Goal: Complete application form

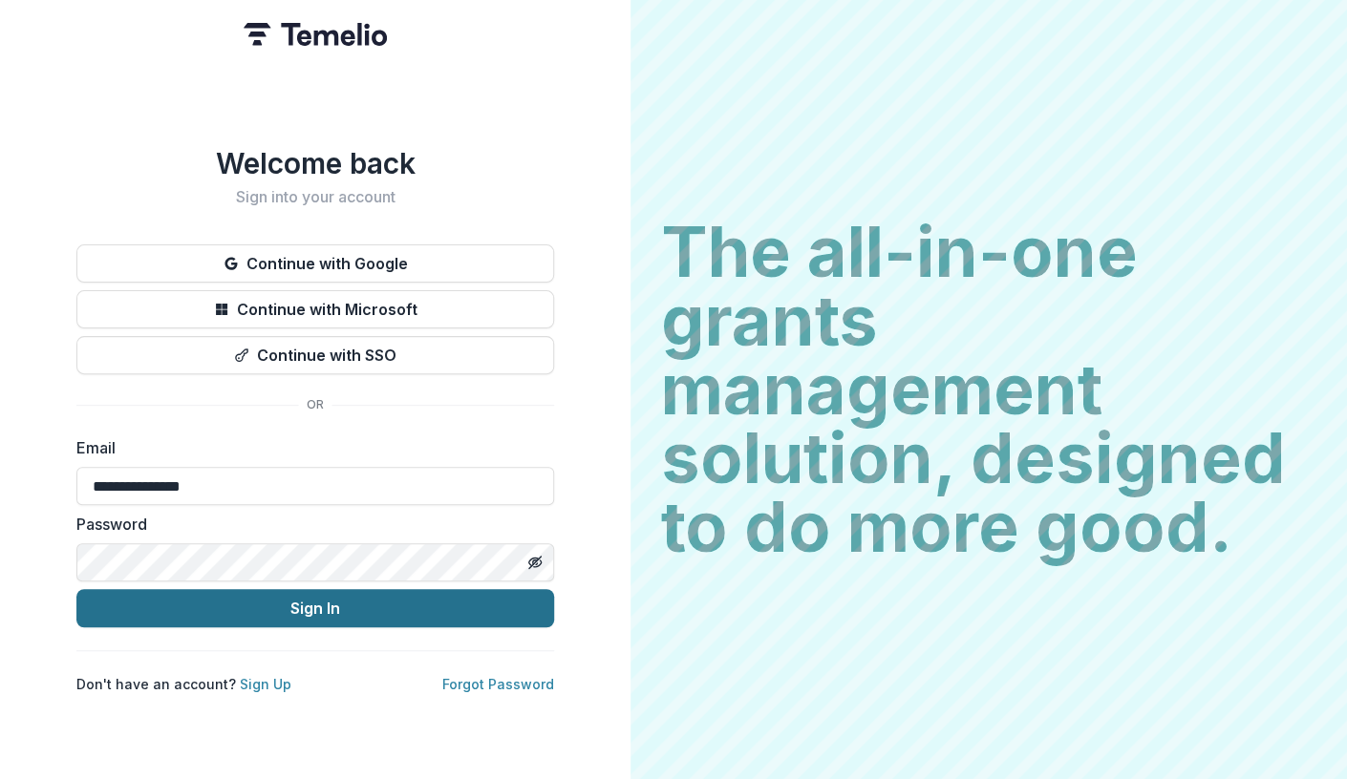
click at [322, 604] on button "Sign In" at bounding box center [315, 608] width 478 height 38
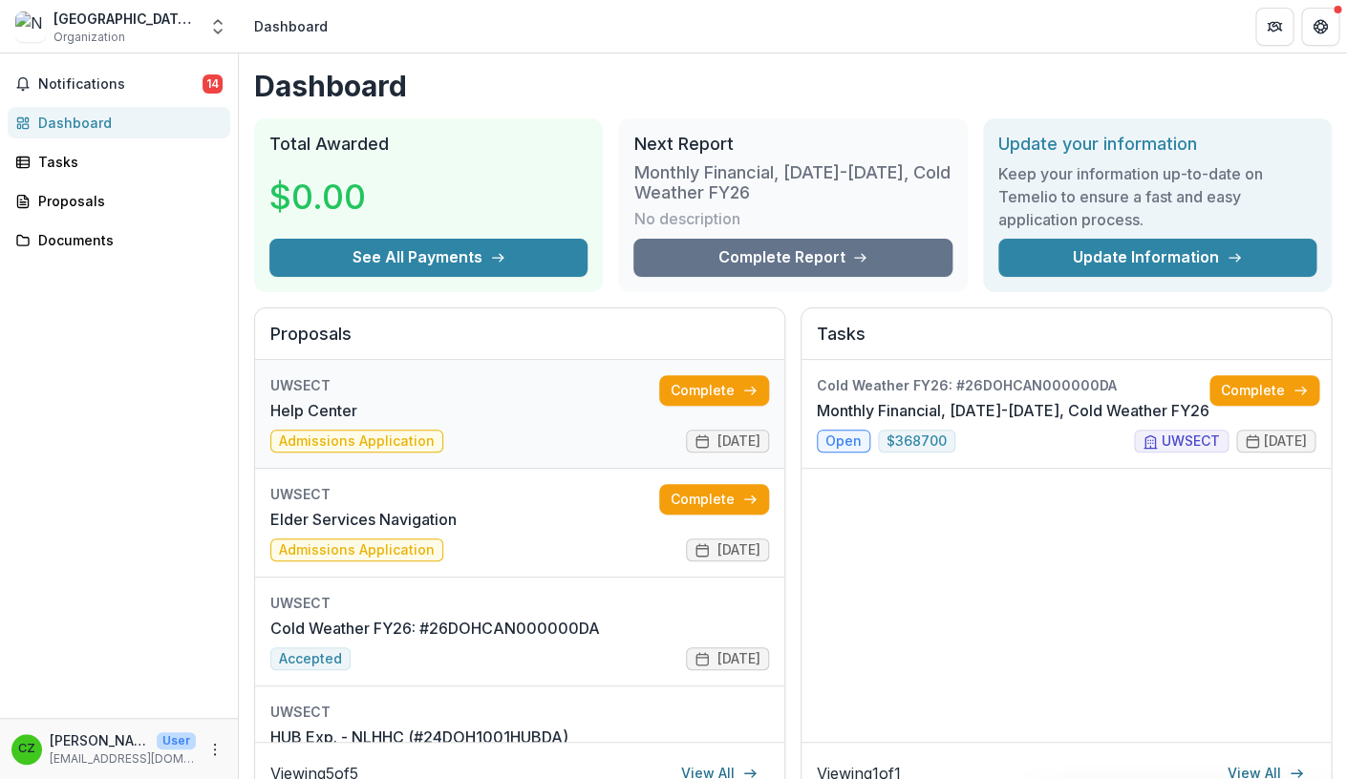
click at [342, 410] on link "Help Center" at bounding box center [313, 410] width 87 height 23
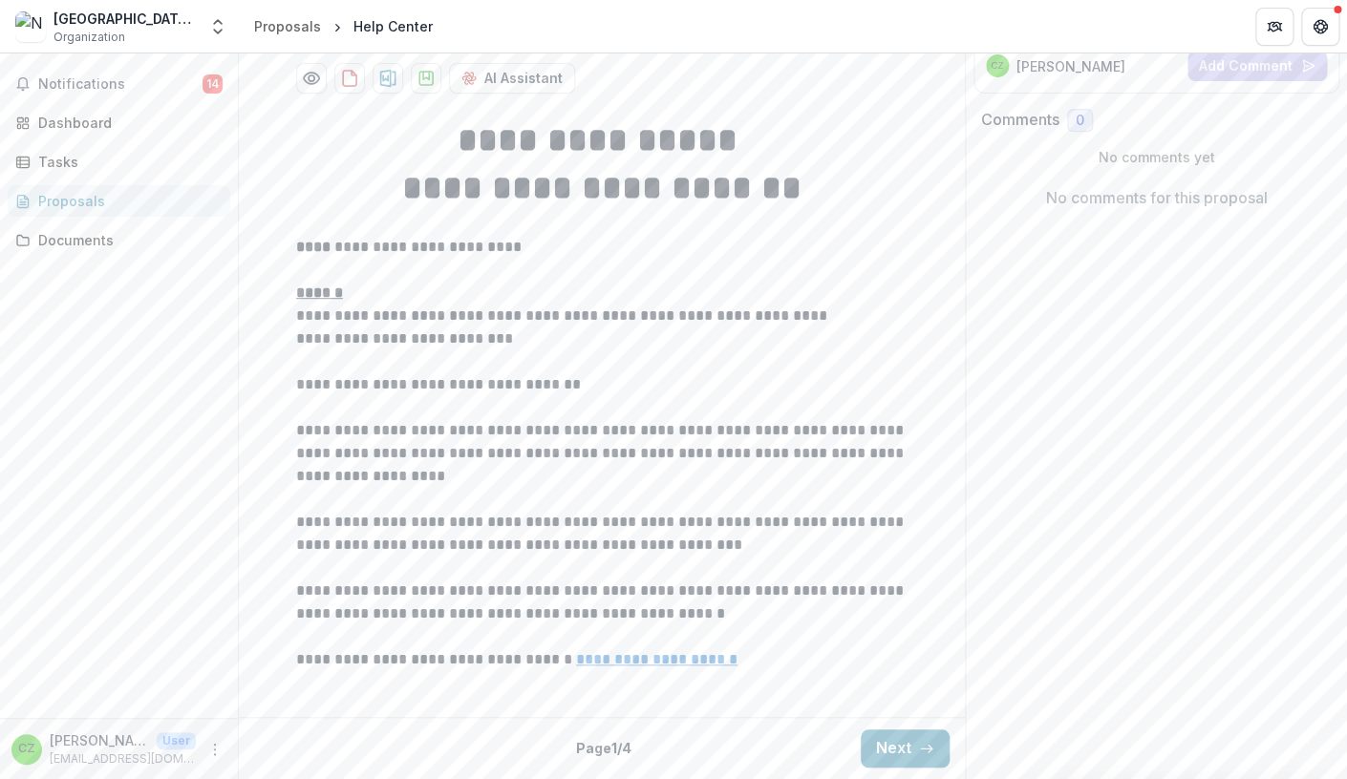
scroll to position [457, 0]
click at [894, 752] on button "Next" at bounding box center [905, 749] width 89 height 38
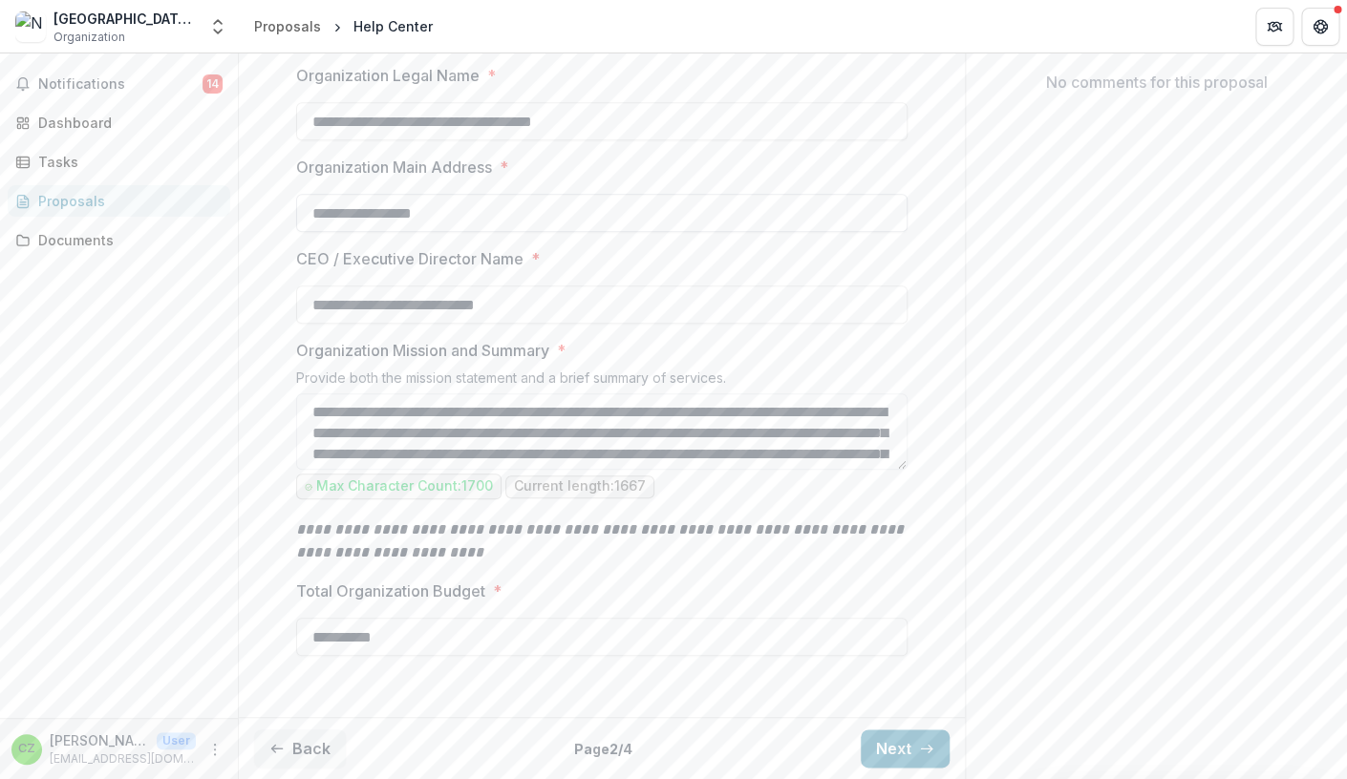
click at [448, 232] on input "**********" at bounding box center [601, 213] width 611 height 38
type input "*"
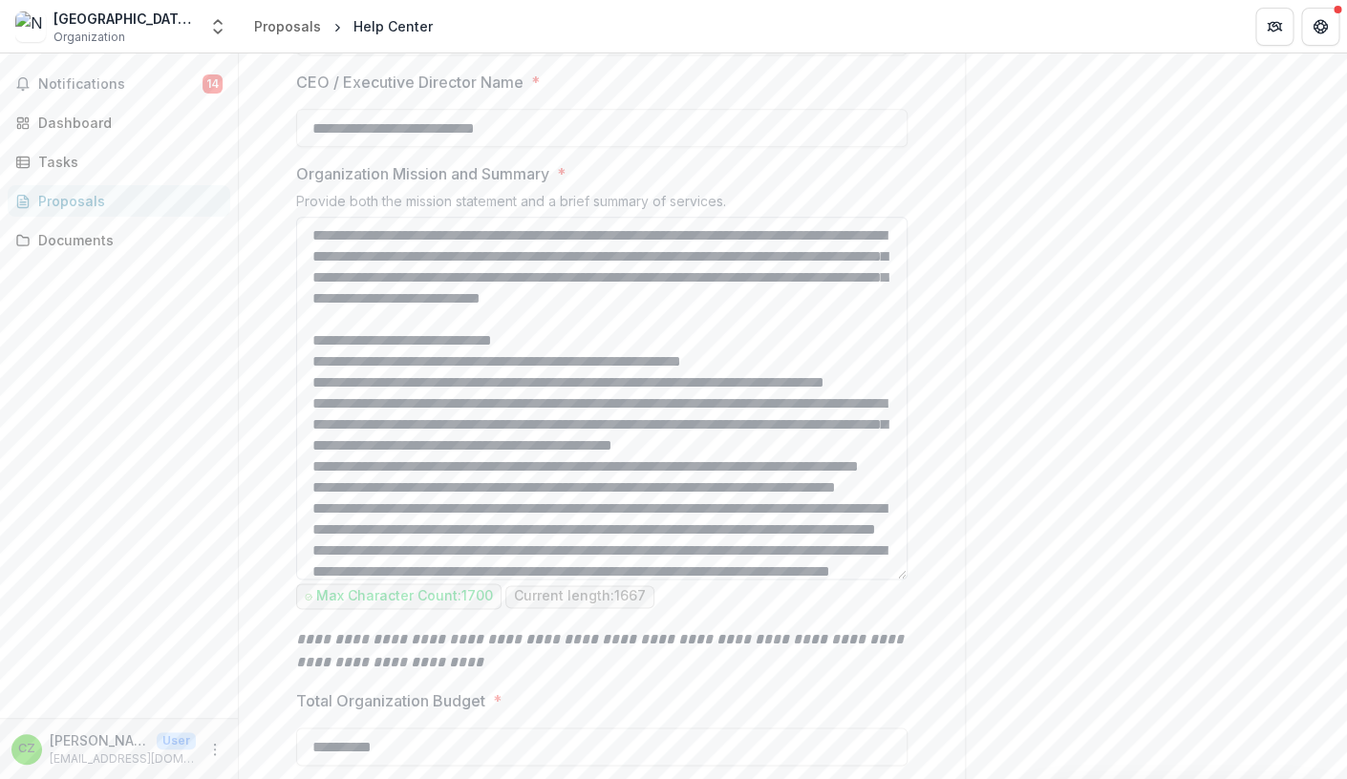
drag, startPoint x: 899, startPoint y: 465, endPoint x: 918, endPoint y: 754, distance: 289.1
click at [907, 580] on textarea "Organization Mission and Summary *" at bounding box center [601, 398] width 611 height 363
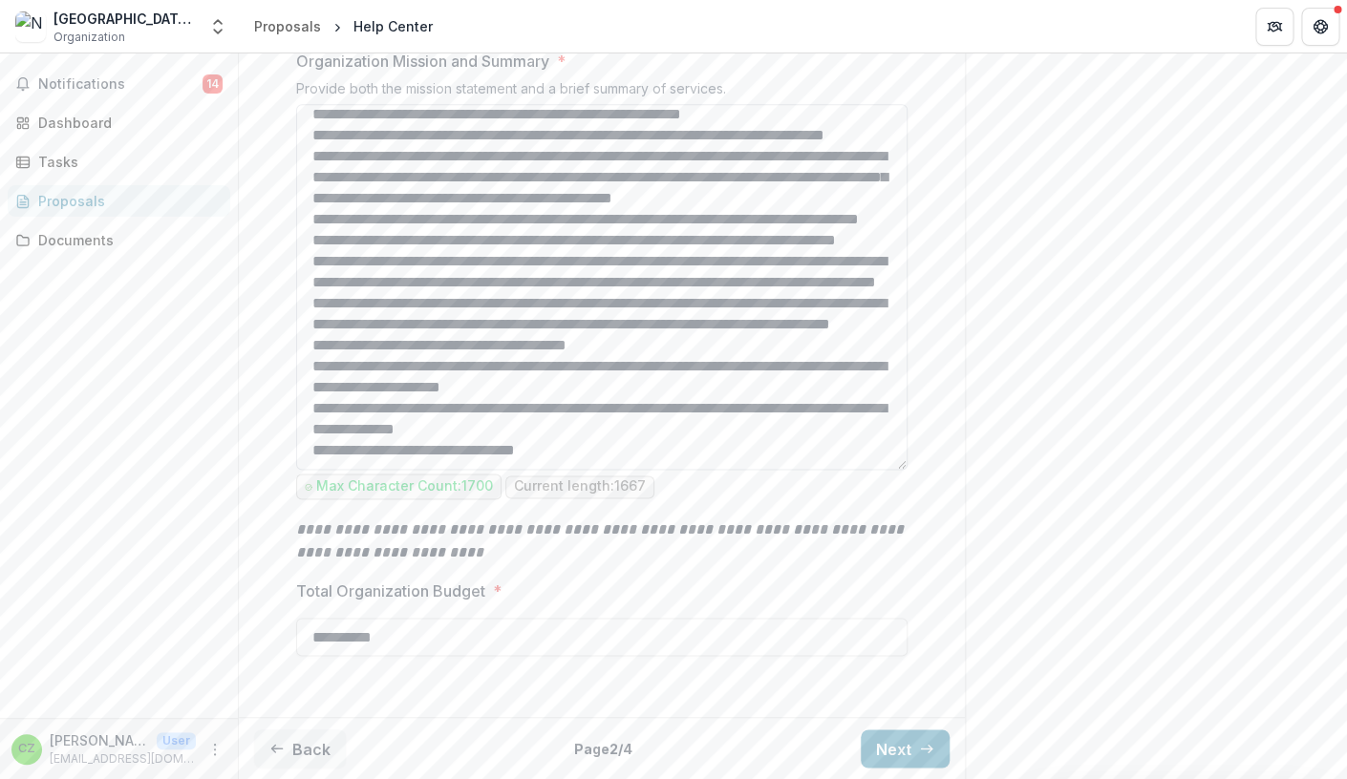
scroll to position [862, 0]
type input "**********"
click at [895, 747] on button "Next" at bounding box center [905, 749] width 89 height 38
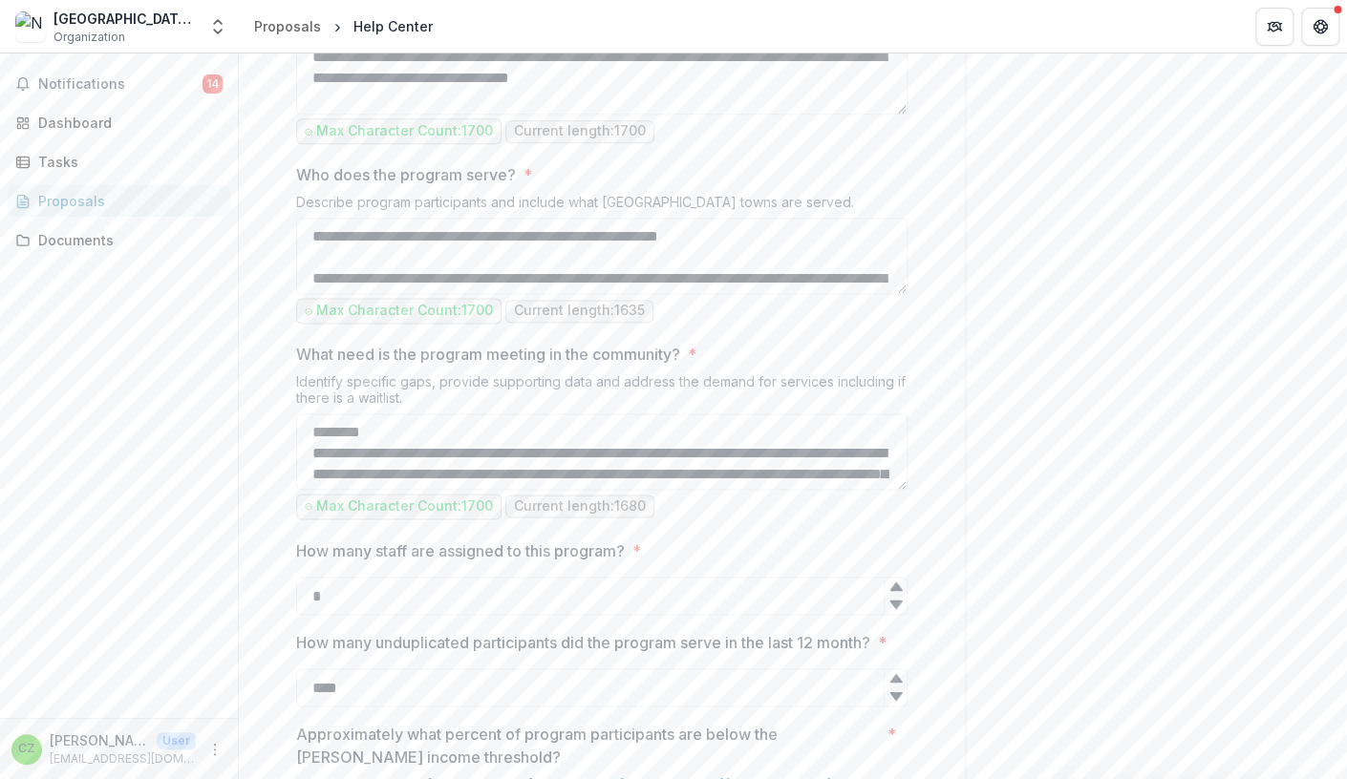
scroll to position [910, 0]
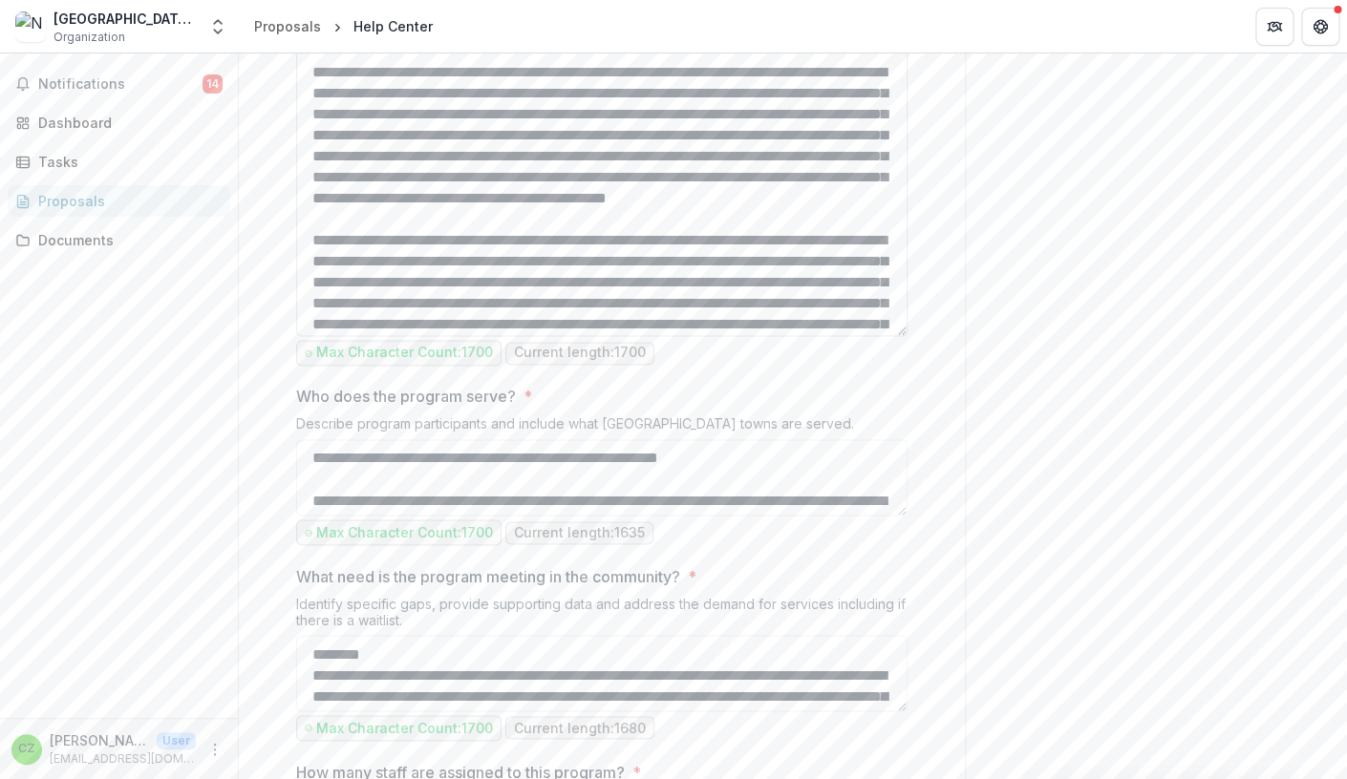
drag, startPoint x: 904, startPoint y: 237, endPoint x: 917, endPoint y: 505, distance: 268.7
click at [907, 336] on textarea "Program Summary *" at bounding box center [601, 163] width 611 height 346
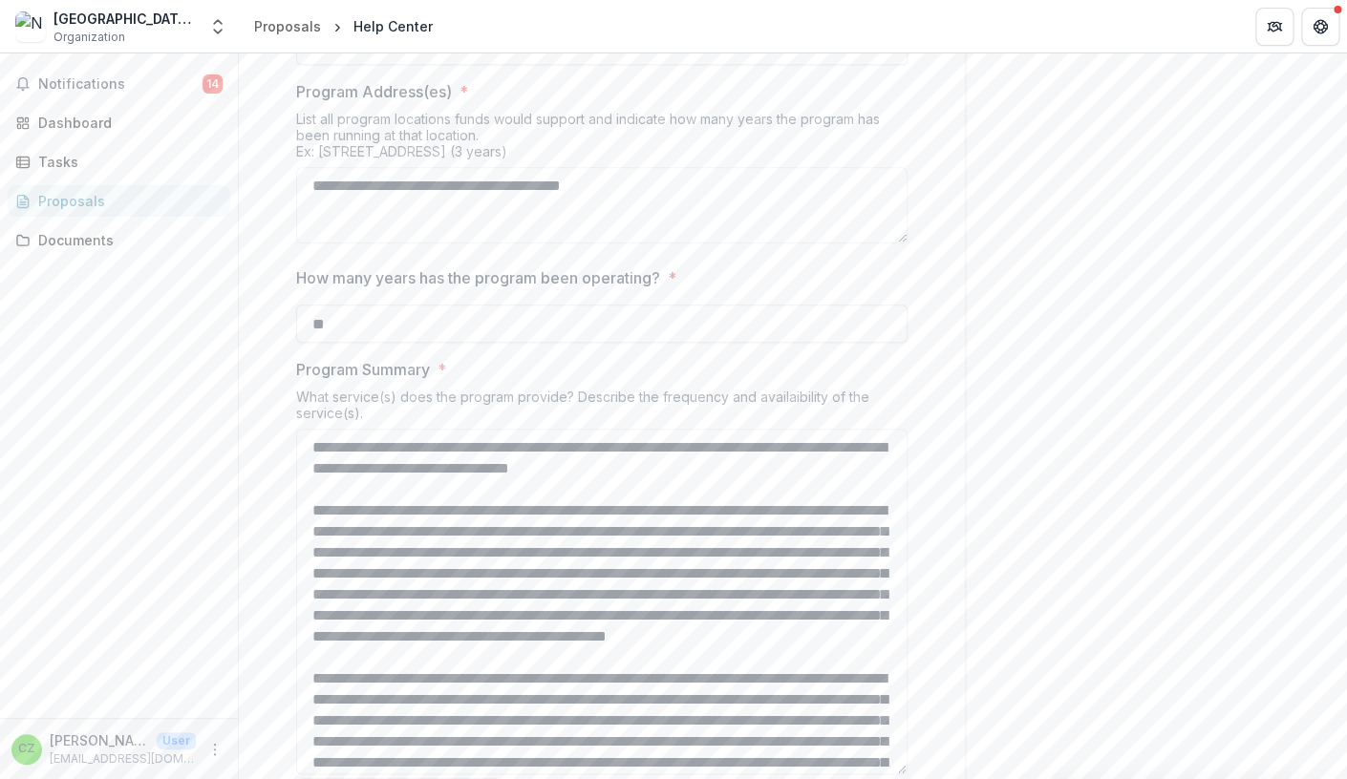
scroll to position [480, 0]
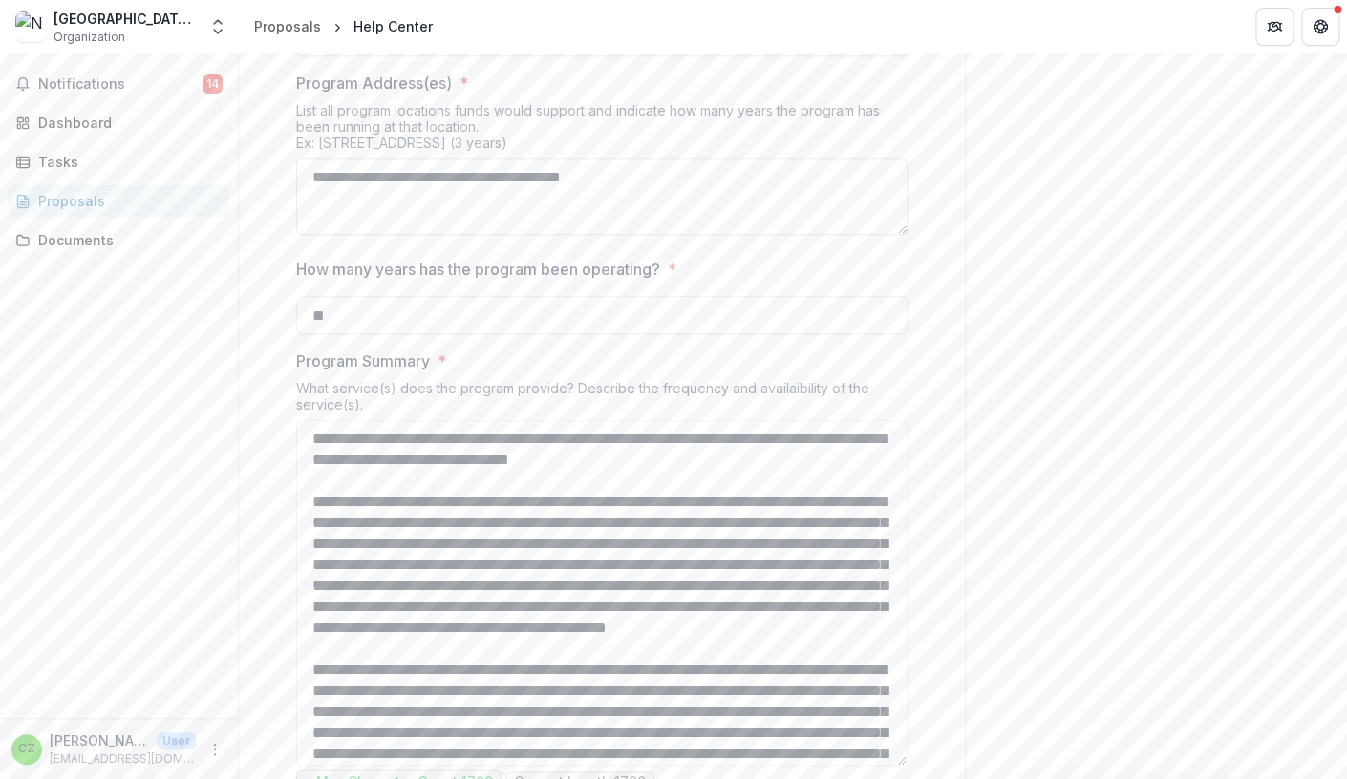
click at [473, 235] on textarea "**********" at bounding box center [601, 197] width 611 height 76
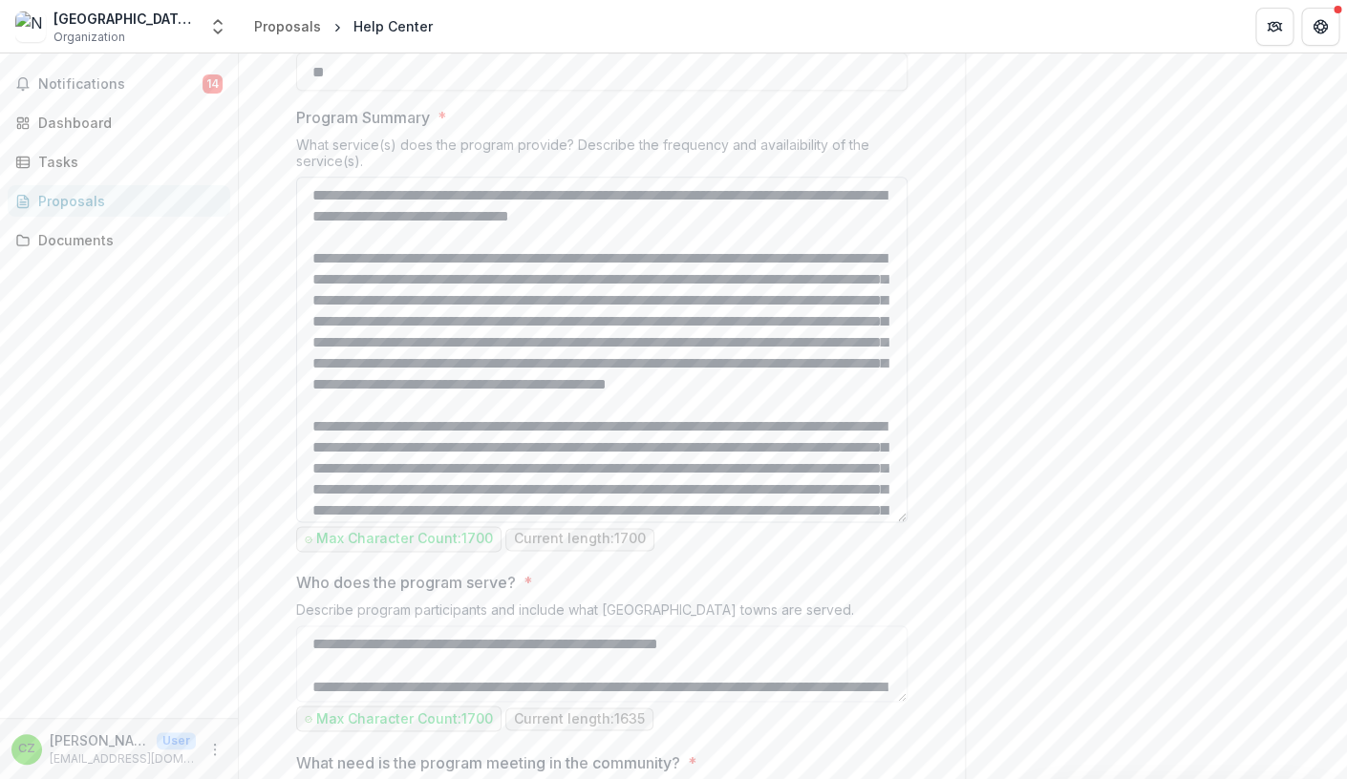
scroll to position [3, 0]
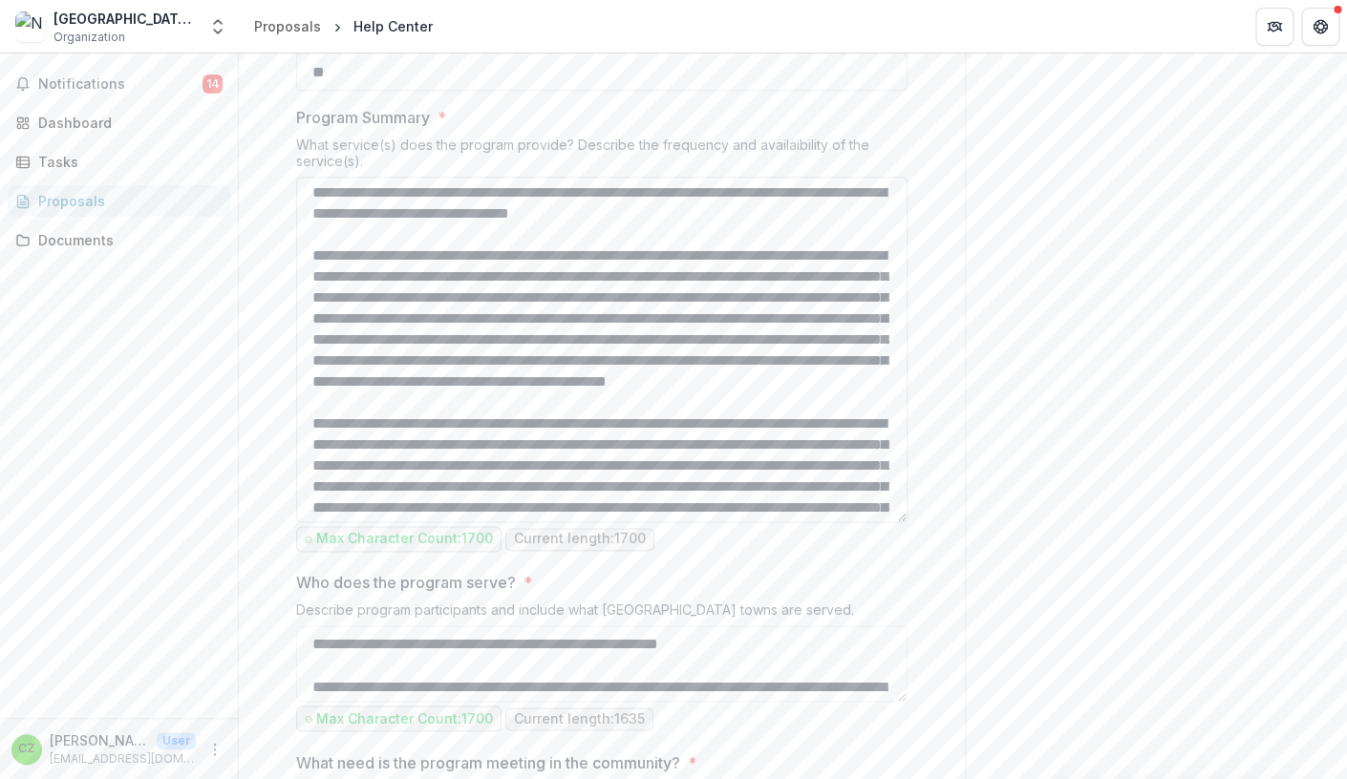
type textarea "**********"
click at [874, 522] on textarea "Program Summary *" at bounding box center [601, 350] width 611 height 346
click at [332, 522] on textarea "Program Summary *" at bounding box center [601, 350] width 611 height 346
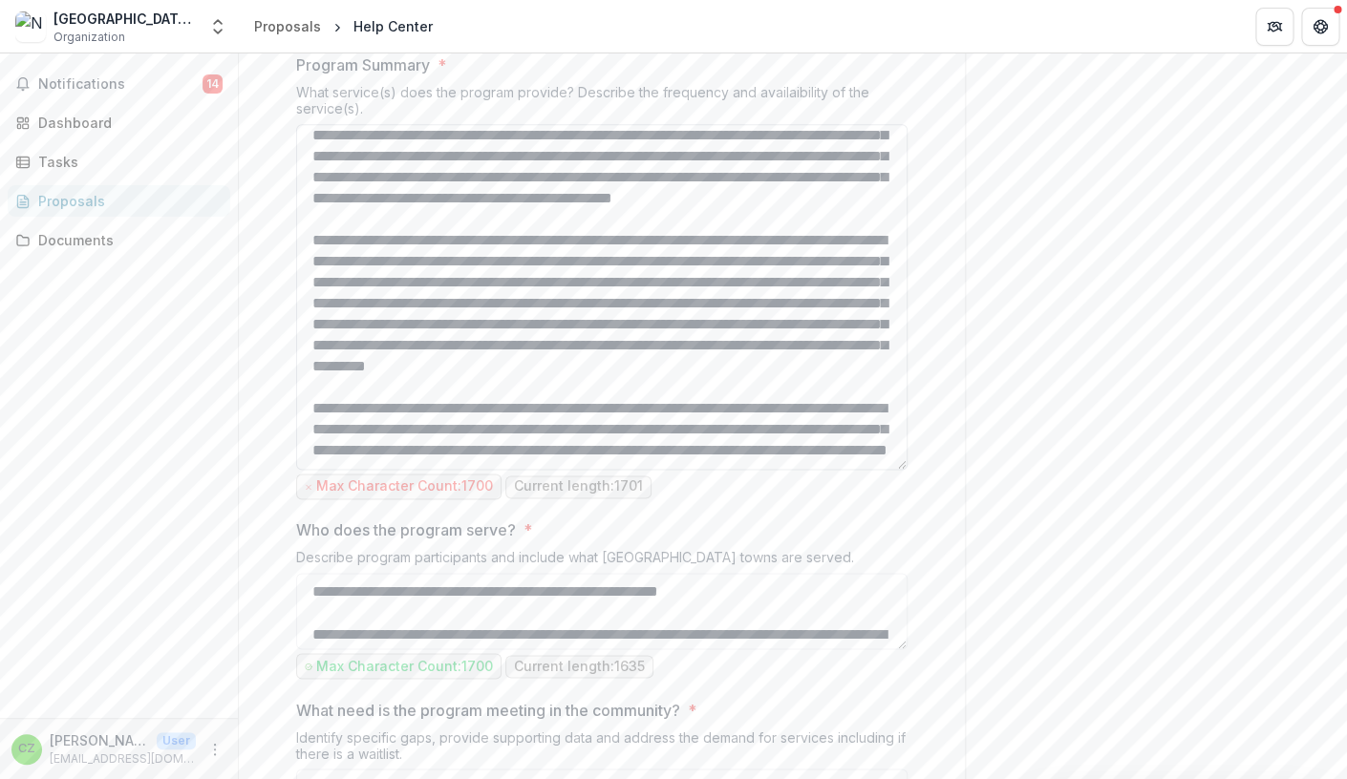
scroll to position [189, 0]
click at [368, 428] on textarea "Program Summary *" at bounding box center [601, 297] width 611 height 346
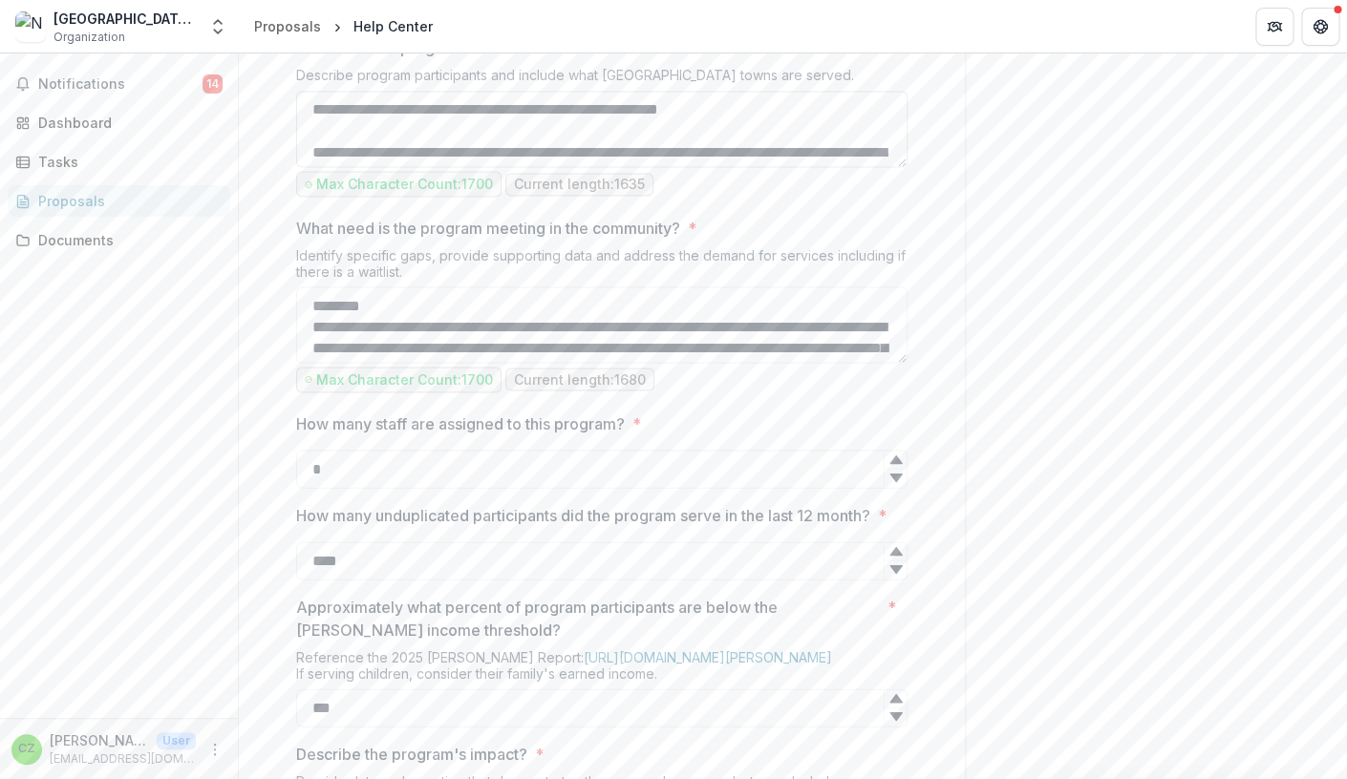
scroll to position [1276, 0]
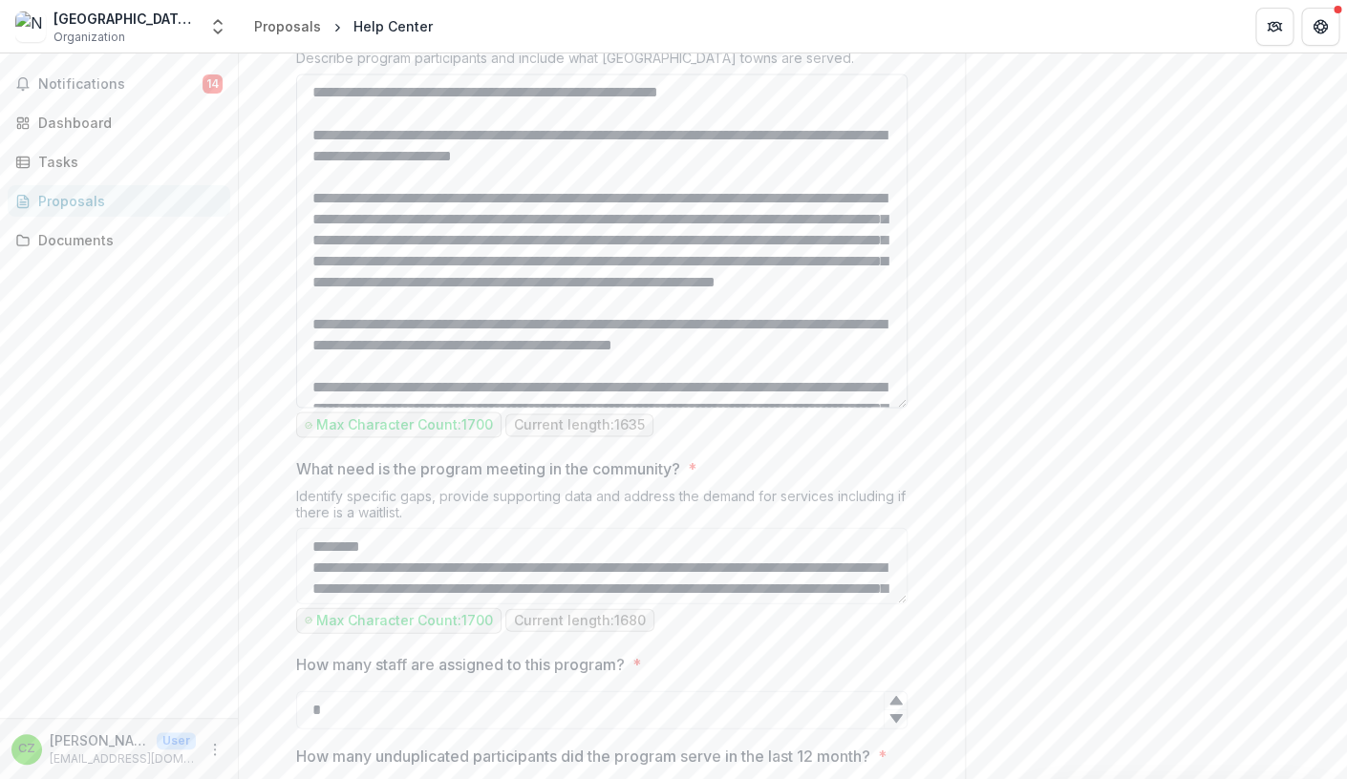
drag, startPoint x: 900, startPoint y: 325, endPoint x: 908, endPoint y: 583, distance: 258.0
click at [907, 408] on textarea "Who does the program serve? *" at bounding box center [601, 241] width 611 height 334
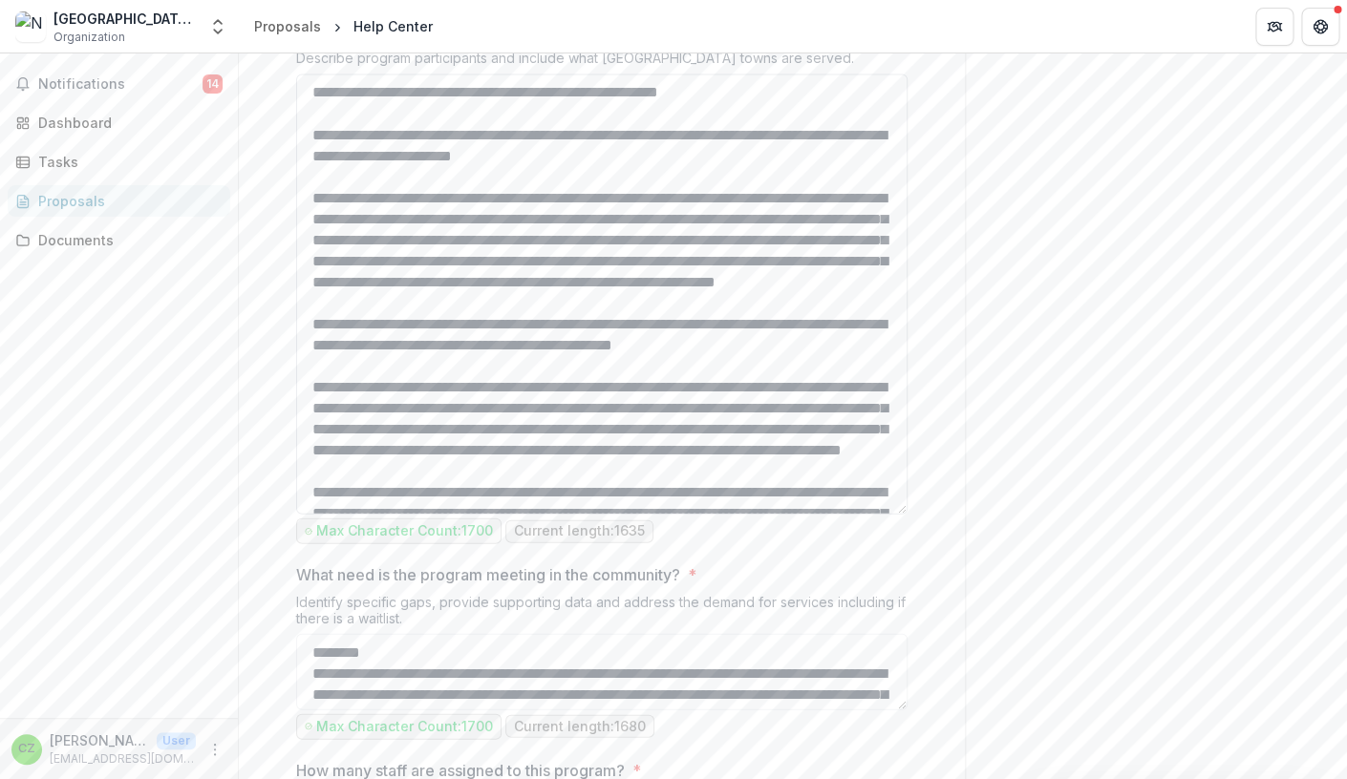
drag, startPoint x: 900, startPoint y: 578, endPoint x: 901, endPoint y: 684, distance: 106.0
click at [901, 514] on textarea "Who does the program serve? *" at bounding box center [601, 294] width 611 height 440
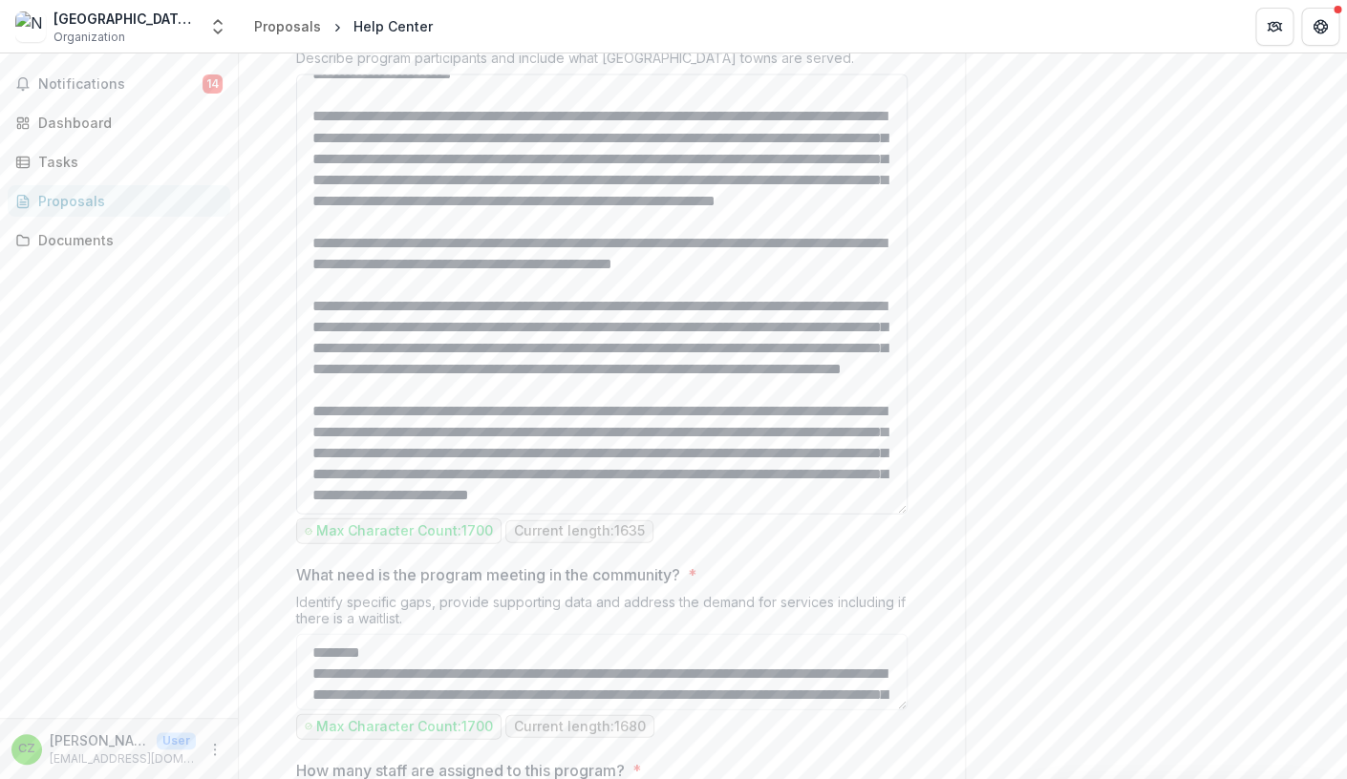
scroll to position [165, 0]
type textarea "**********"
click at [778, 508] on textarea "Who does the program serve? *" at bounding box center [601, 294] width 611 height 440
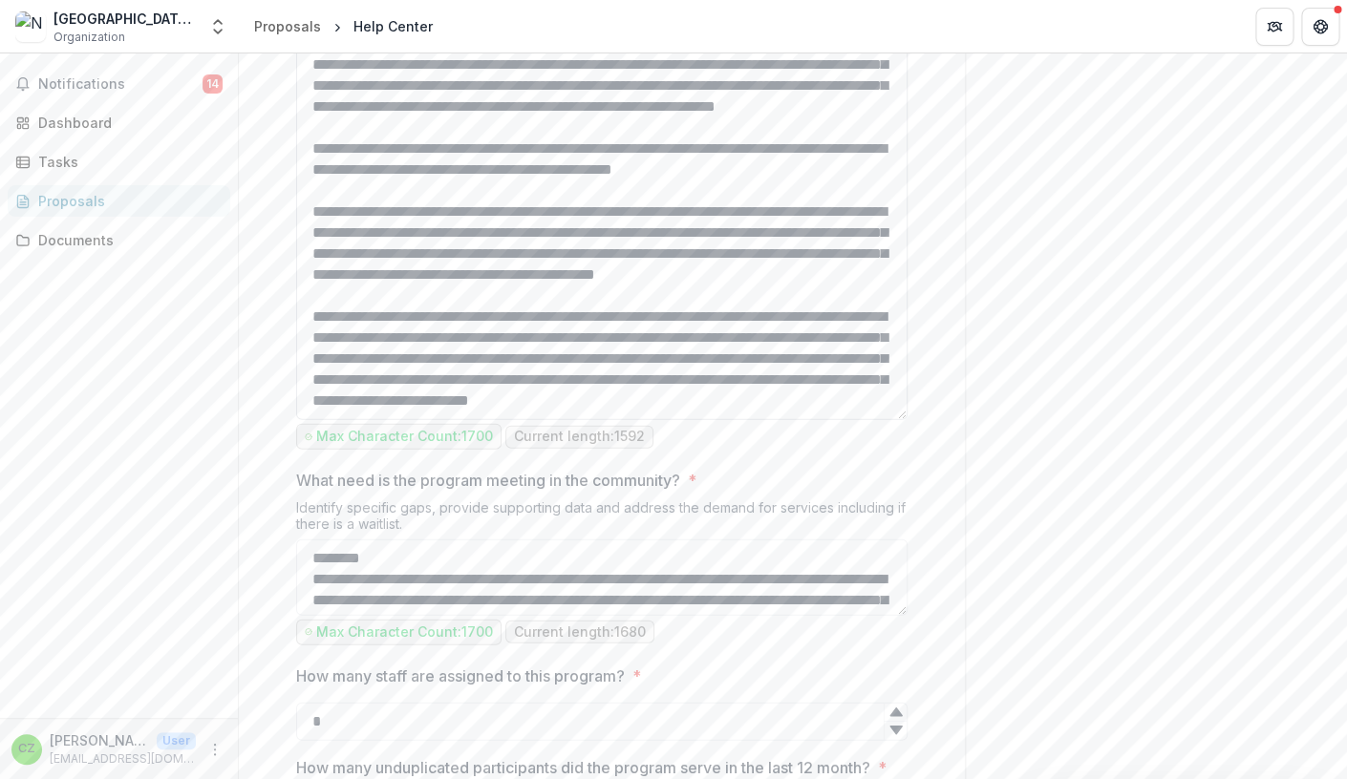
scroll to position [1372, 0]
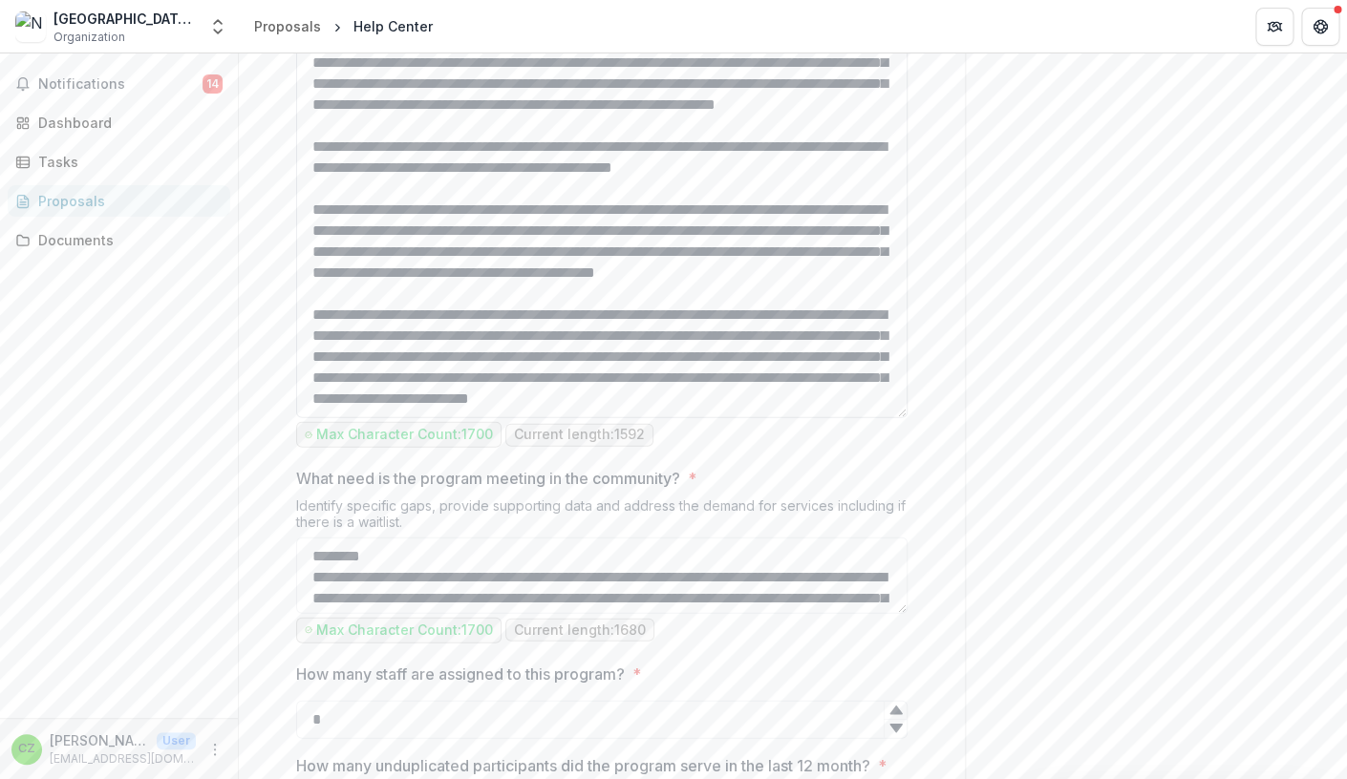
click at [753, 417] on textarea "Who does the program serve? *" at bounding box center [601, 197] width 611 height 440
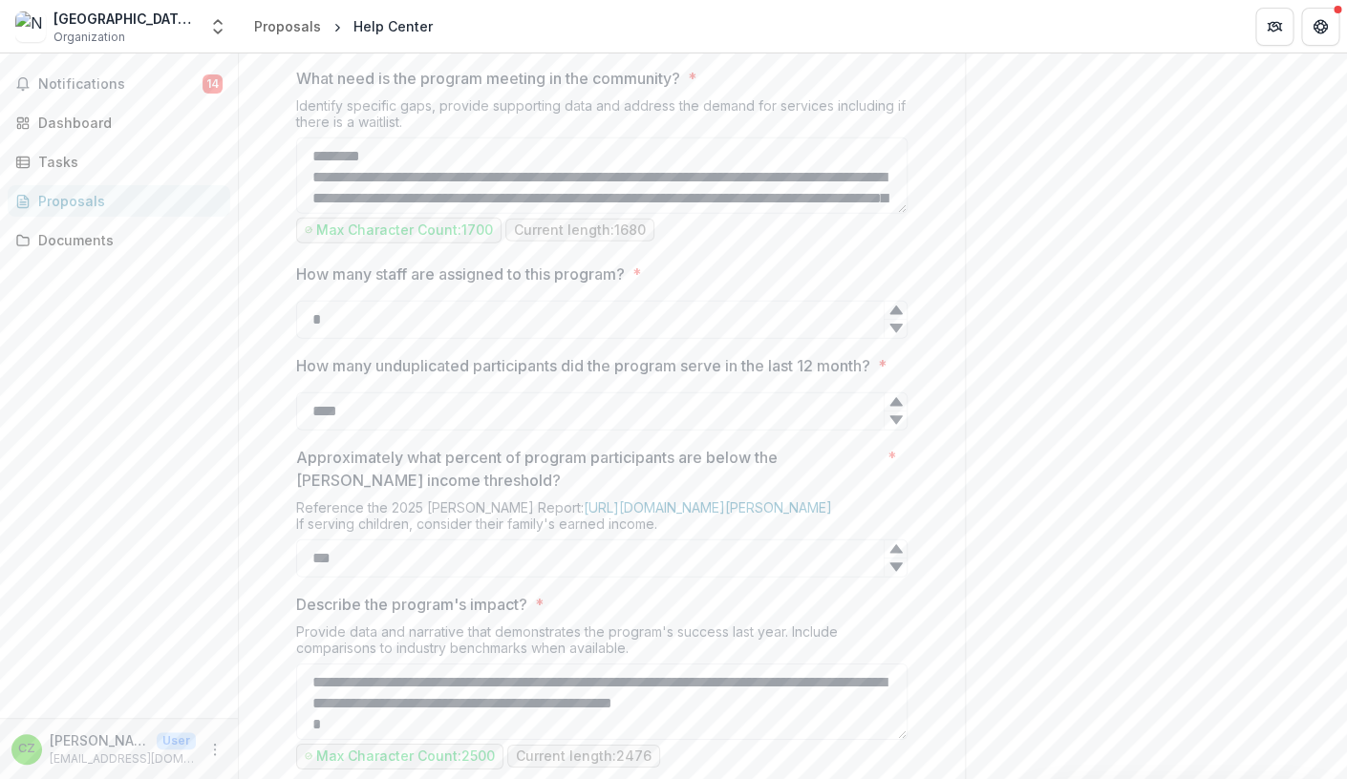
scroll to position [1773, 0]
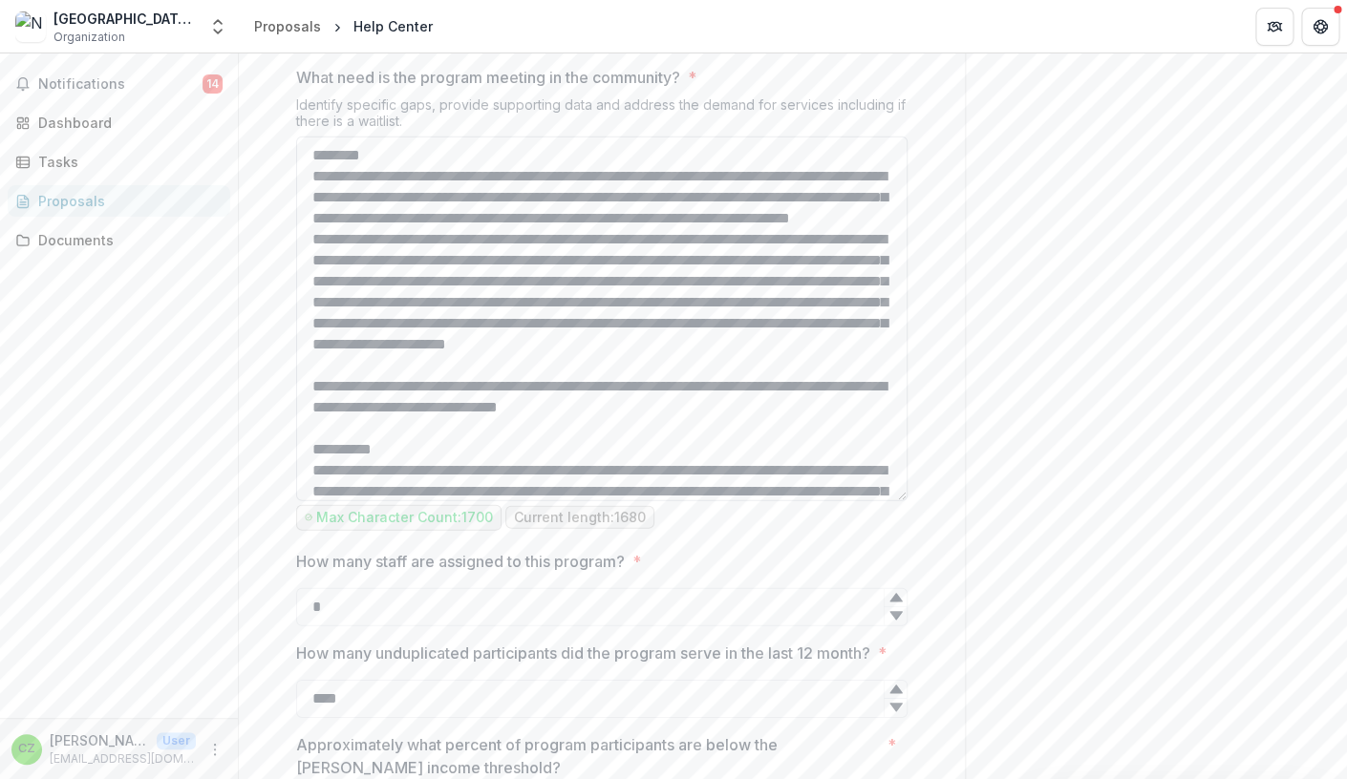
drag, startPoint x: 902, startPoint y: 391, endPoint x: 907, endPoint y: 679, distance: 288.5
click at [907, 501] on textarea "What need is the program meeting in the community? *" at bounding box center [601, 319] width 611 height 365
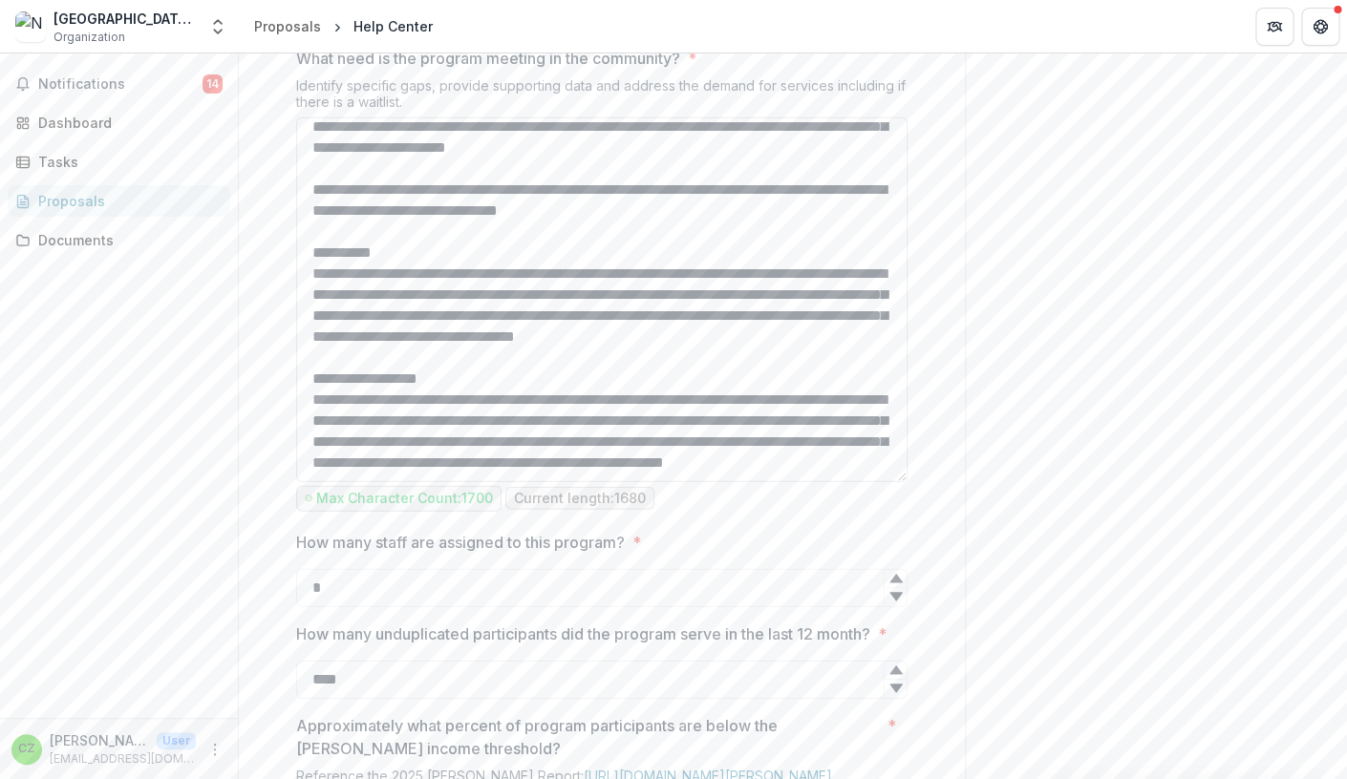
scroll to position [304, 0]
type textarea "**********"
click at [638, 482] on textarea "What need is the program meeting in the community? *" at bounding box center [601, 299] width 611 height 365
click at [389, 482] on textarea "What need is the program meeting in the community? *" at bounding box center [601, 299] width 611 height 365
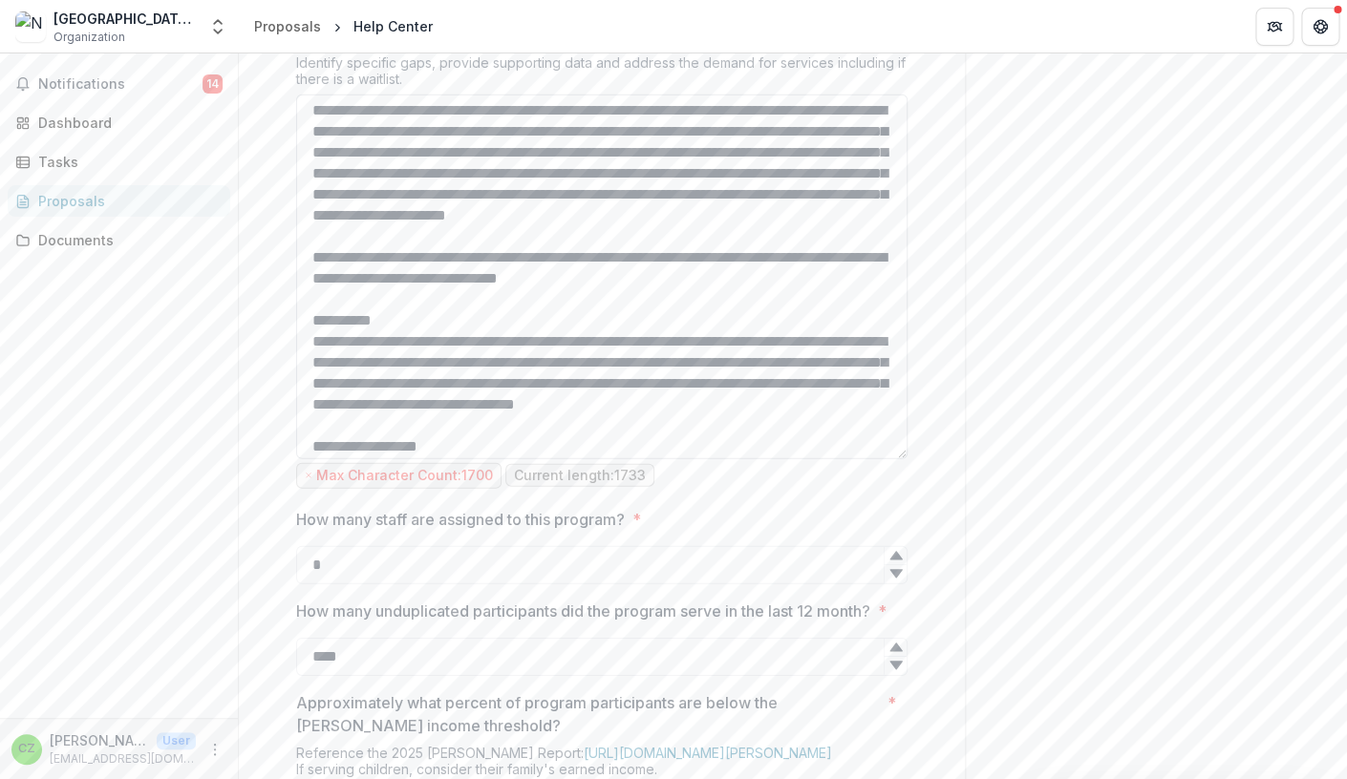
scroll to position [0, 0]
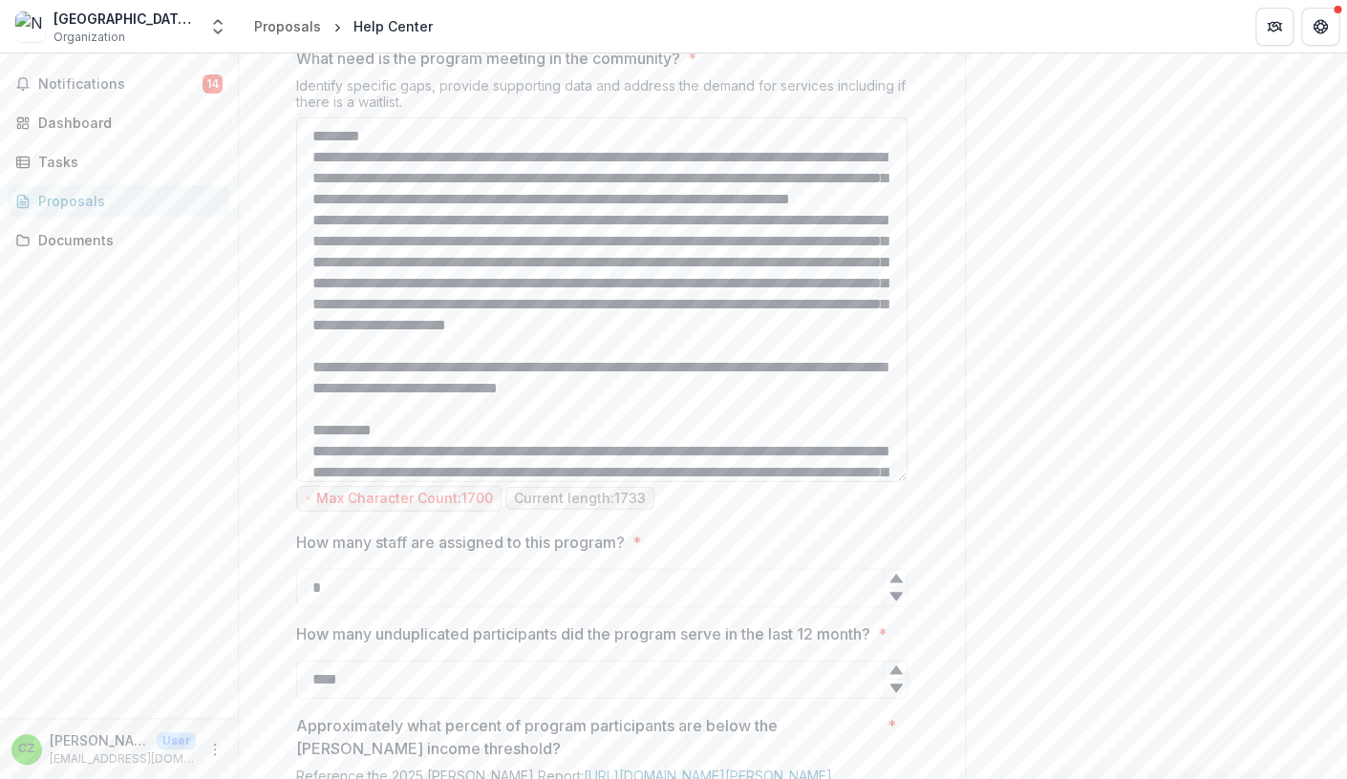
click at [699, 482] on textarea "What need is the program meeting in the community? *" at bounding box center [601, 299] width 611 height 365
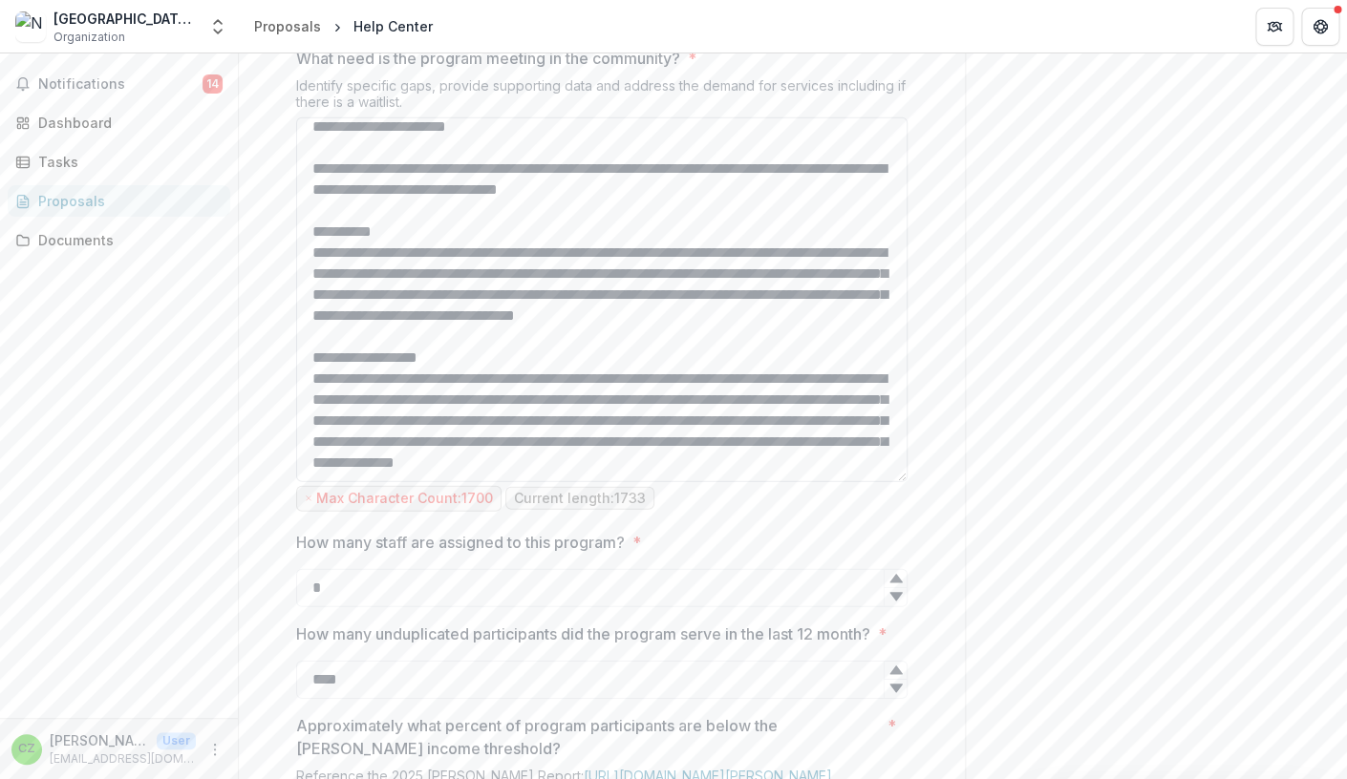
scroll to position [294, 0]
click at [820, 482] on textarea "What need is the program meeting in the community? *" at bounding box center [601, 299] width 611 height 365
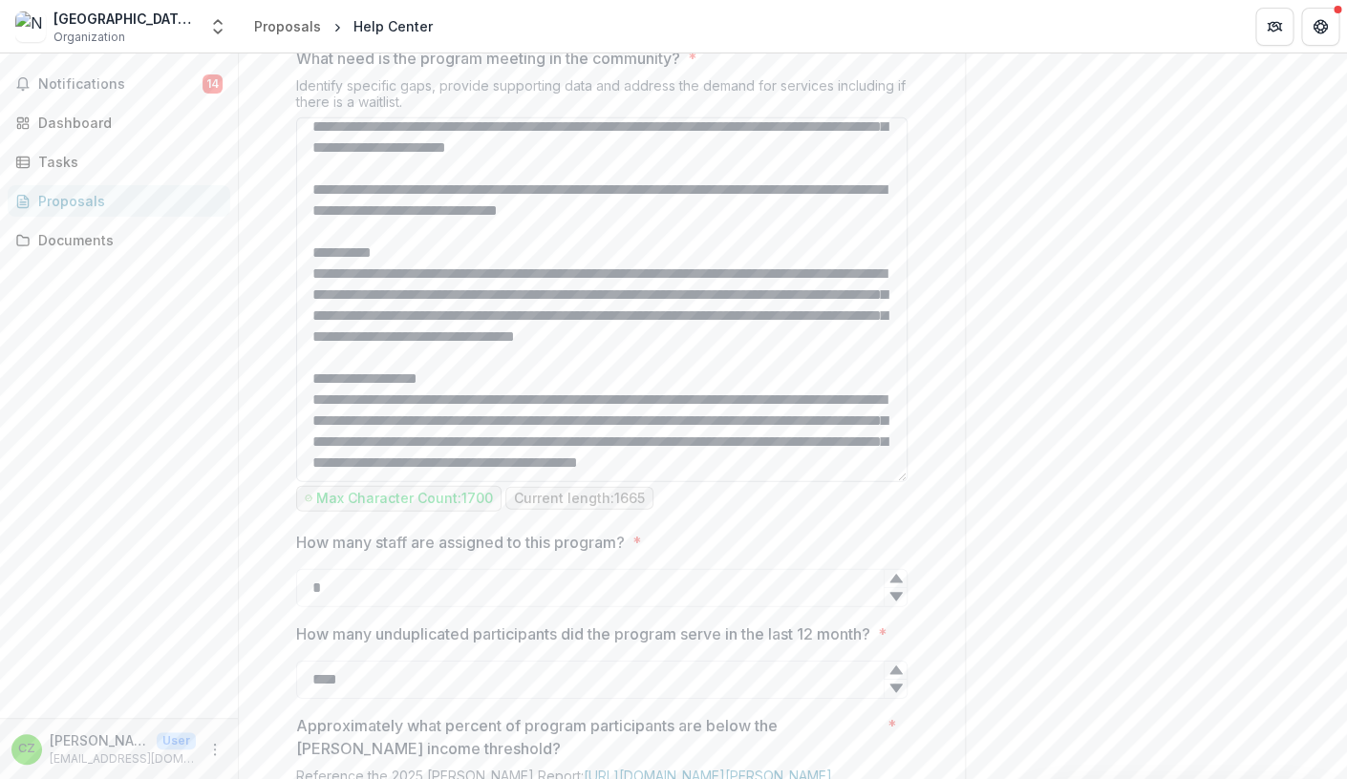
click at [734, 482] on textarea "What need is the program meeting in the community? *" at bounding box center [601, 299] width 611 height 365
click at [610, 482] on textarea "What need is the program meeting in the community? *" at bounding box center [601, 299] width 611 height 365
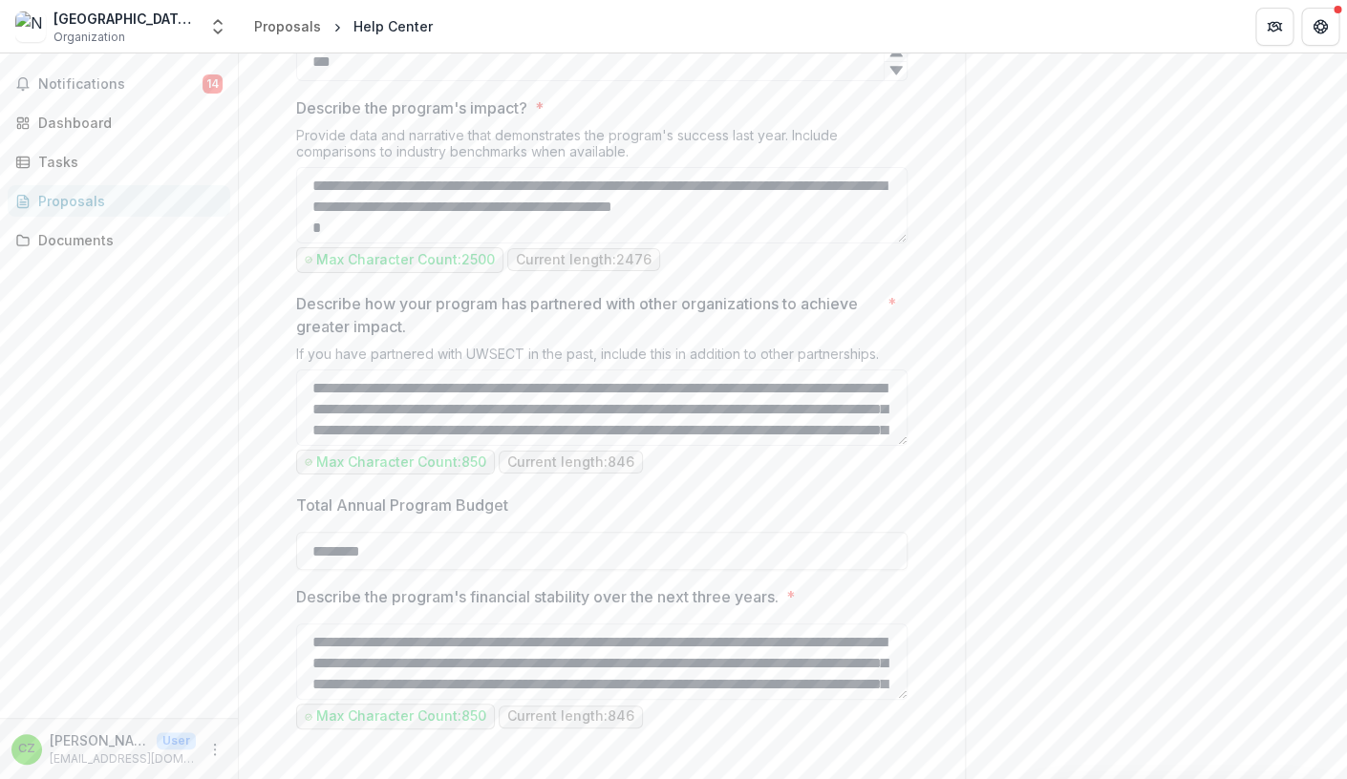
scroll to position [2558, 0]
click at [904, 243] on textarea "Describe the program's impact? *" at bounding box center [601, 204] width 611 height 76
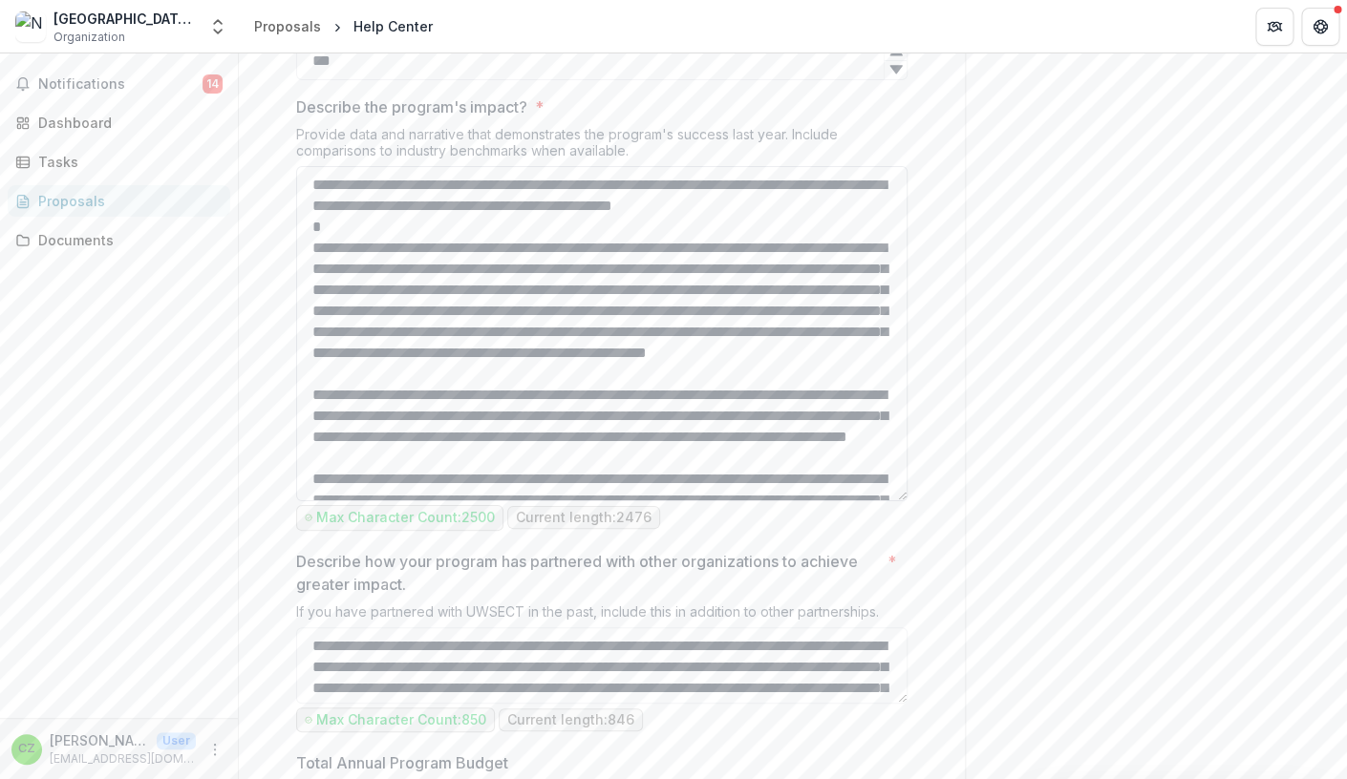
drag, startPoint x: 903, startPoint y: 441, endPoint x: 900, endPoint y: 700, distance: 258.8
click at [900, 501] on textarea "Describe the program's impact? *" at bounding box center [601, 333] width 611 height 335
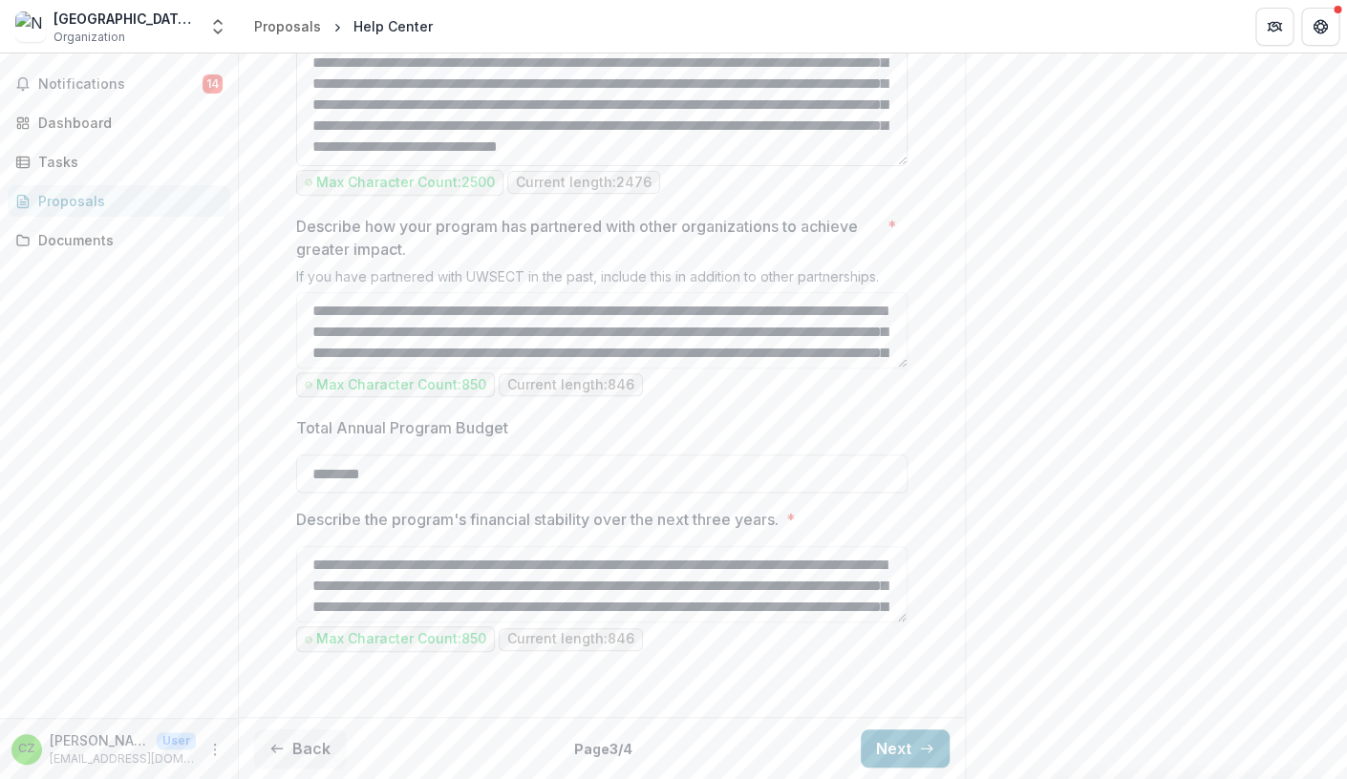
scroll to position [3040, 0]
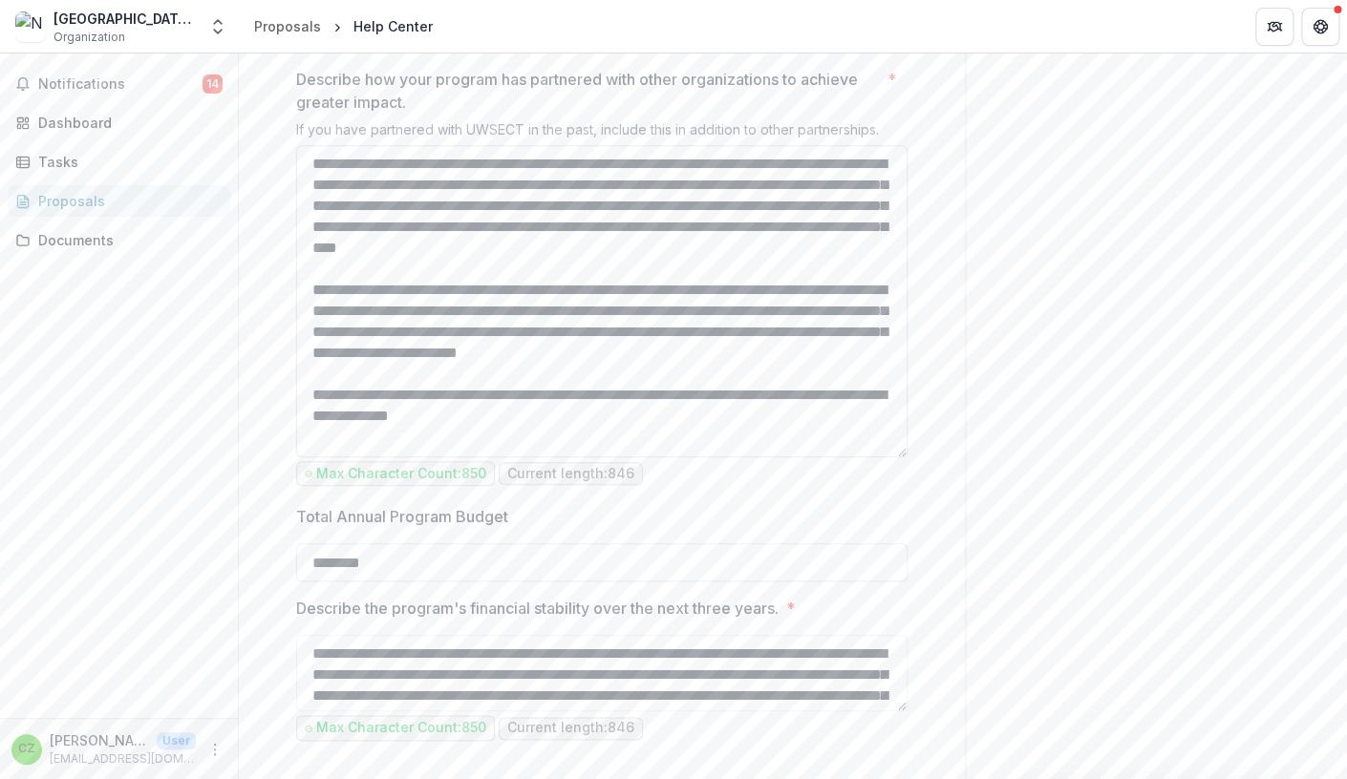
drag, startPoint x: 904, startPoint y: 420, endPoint x: 890, endPoint y: 655, distance: 235.3
click at [890, 457] on textarea "**********" at bounding box center [601, 301] width 611 height 312
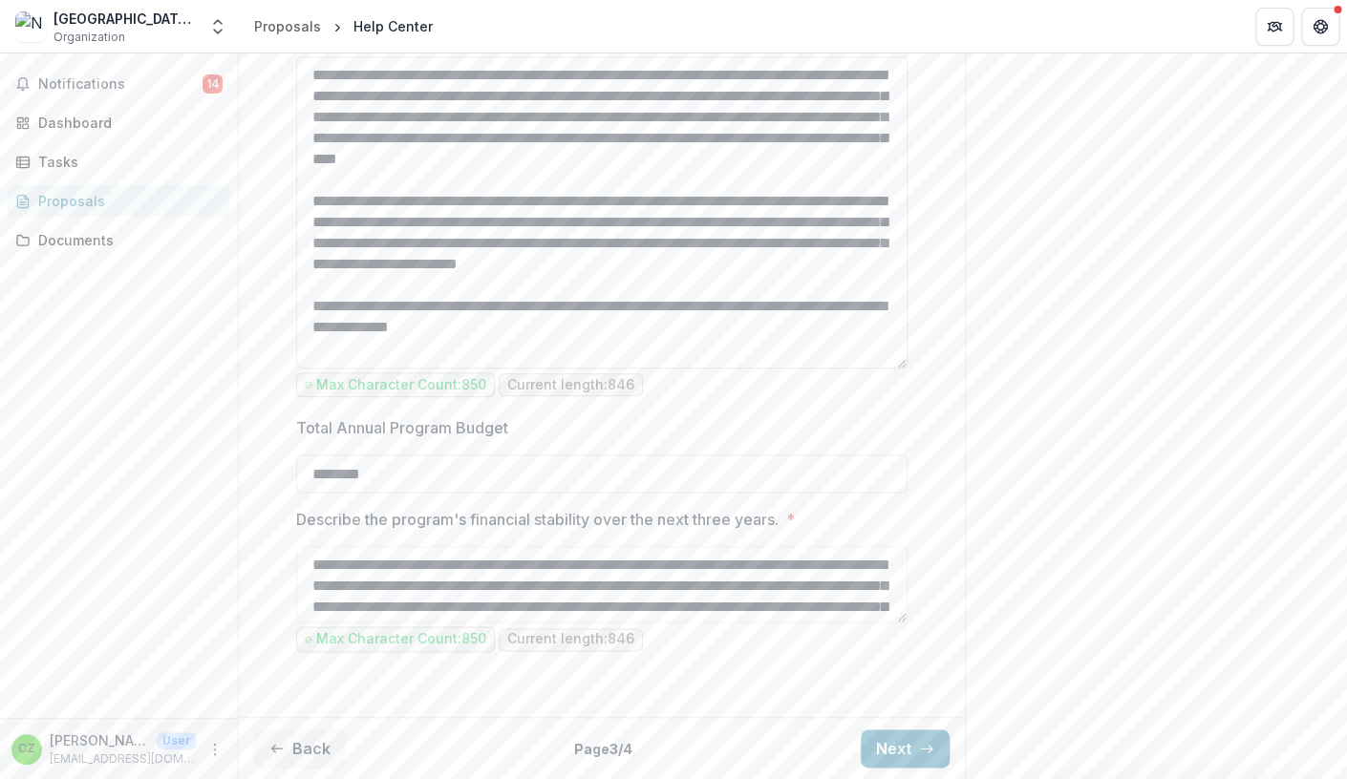
scroll to position [3334, 0]
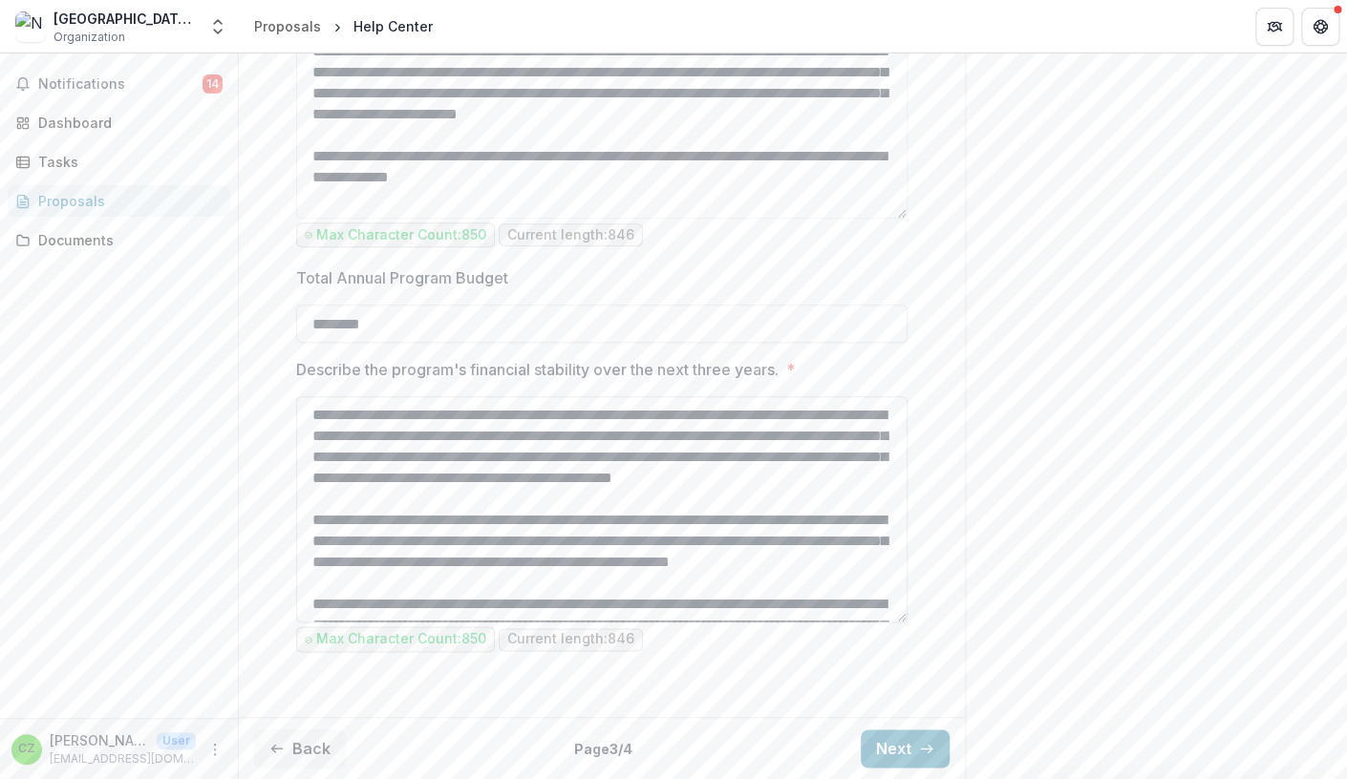
drag, startPoint x: 902, startPoint y: 620, endPoint x: 899, endPoint y: 770, distance: 150.0
click at [899, 623] on textarea "**********" at bounding box center [601, 509] width 611 height 226
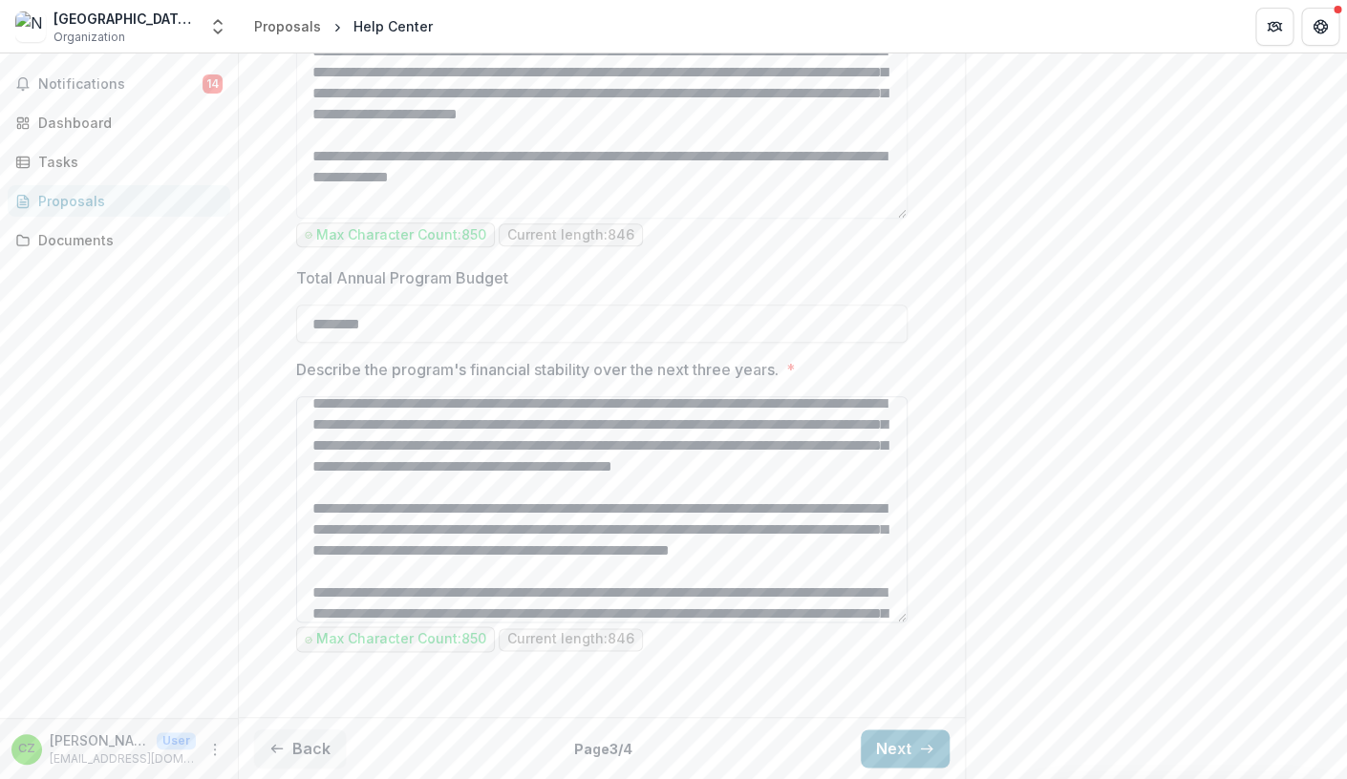
scroll to position [0, 0]
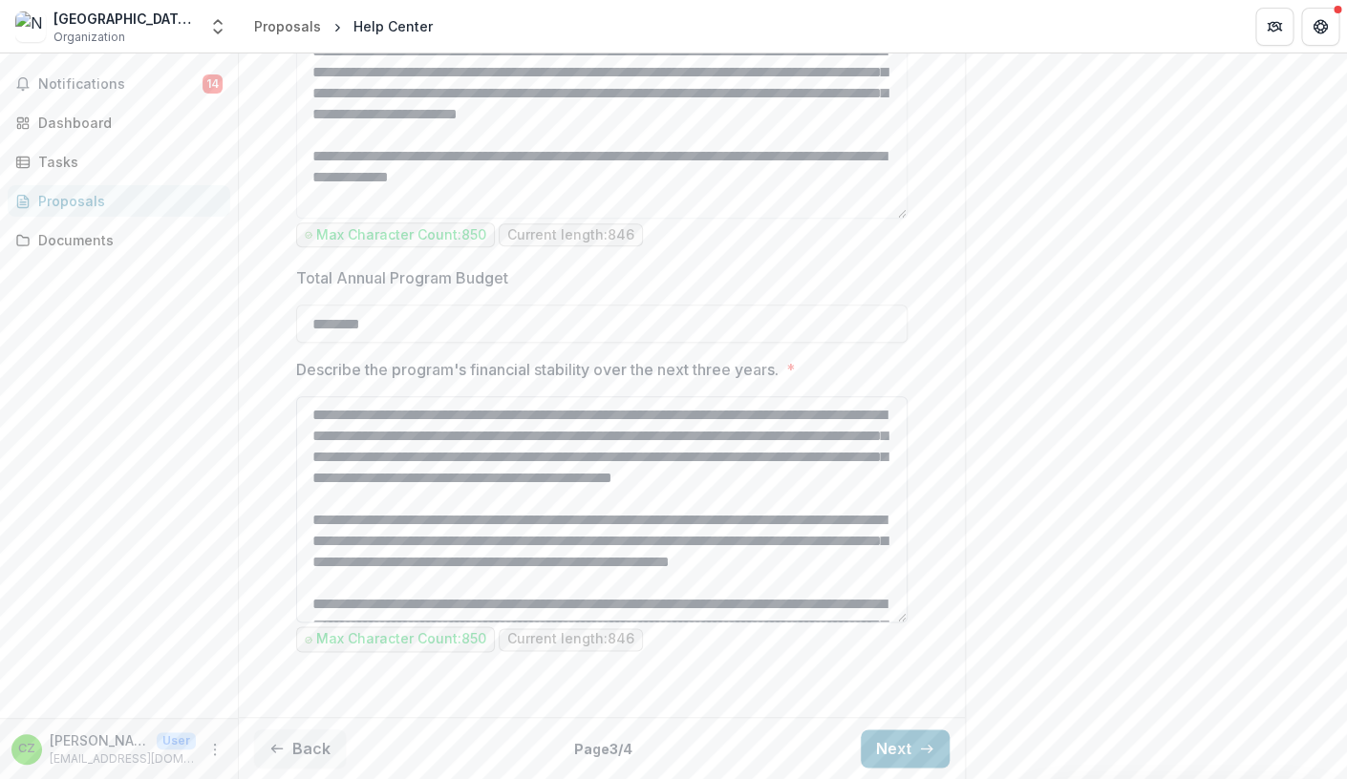
type textarea "**********"
click at [389, 623] on textarea "**********" at bounding box center [601, 509] width 611 height 226
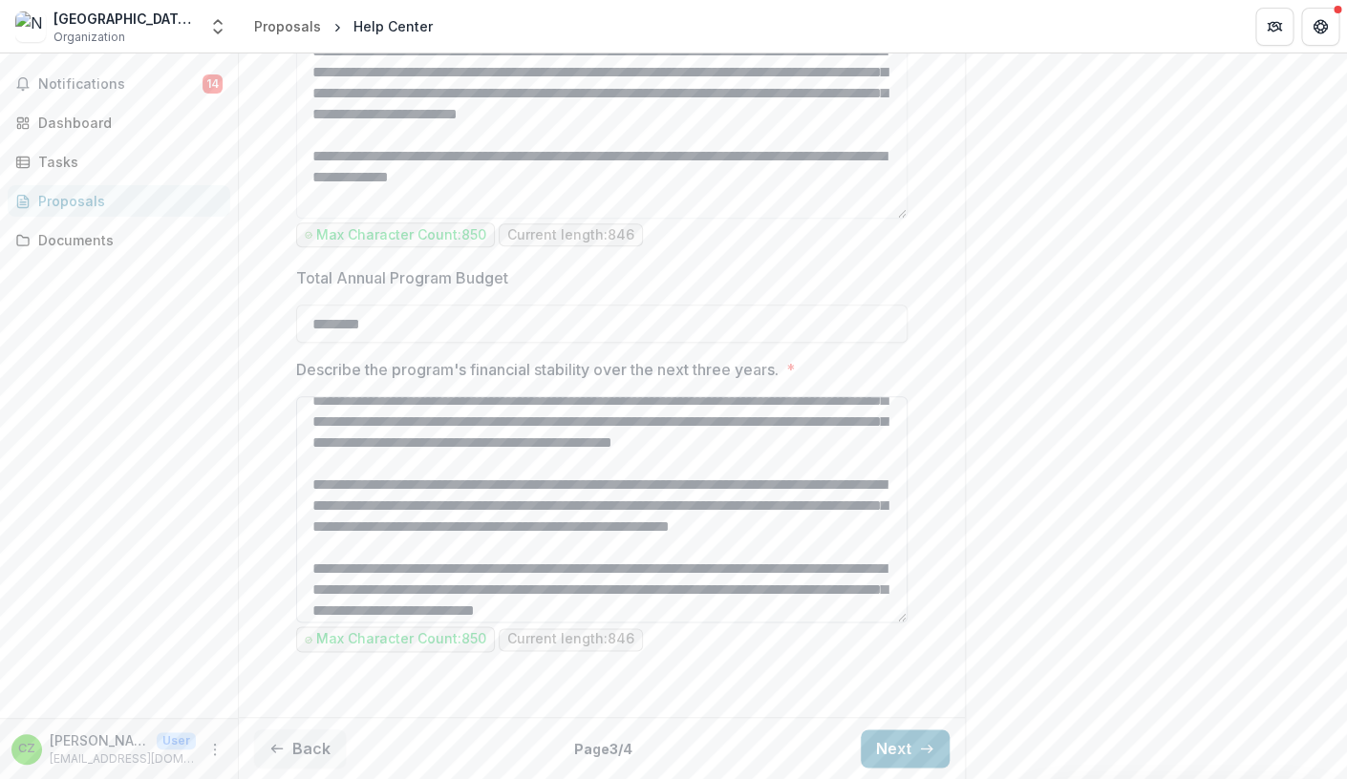
scroll to position [8, 0]
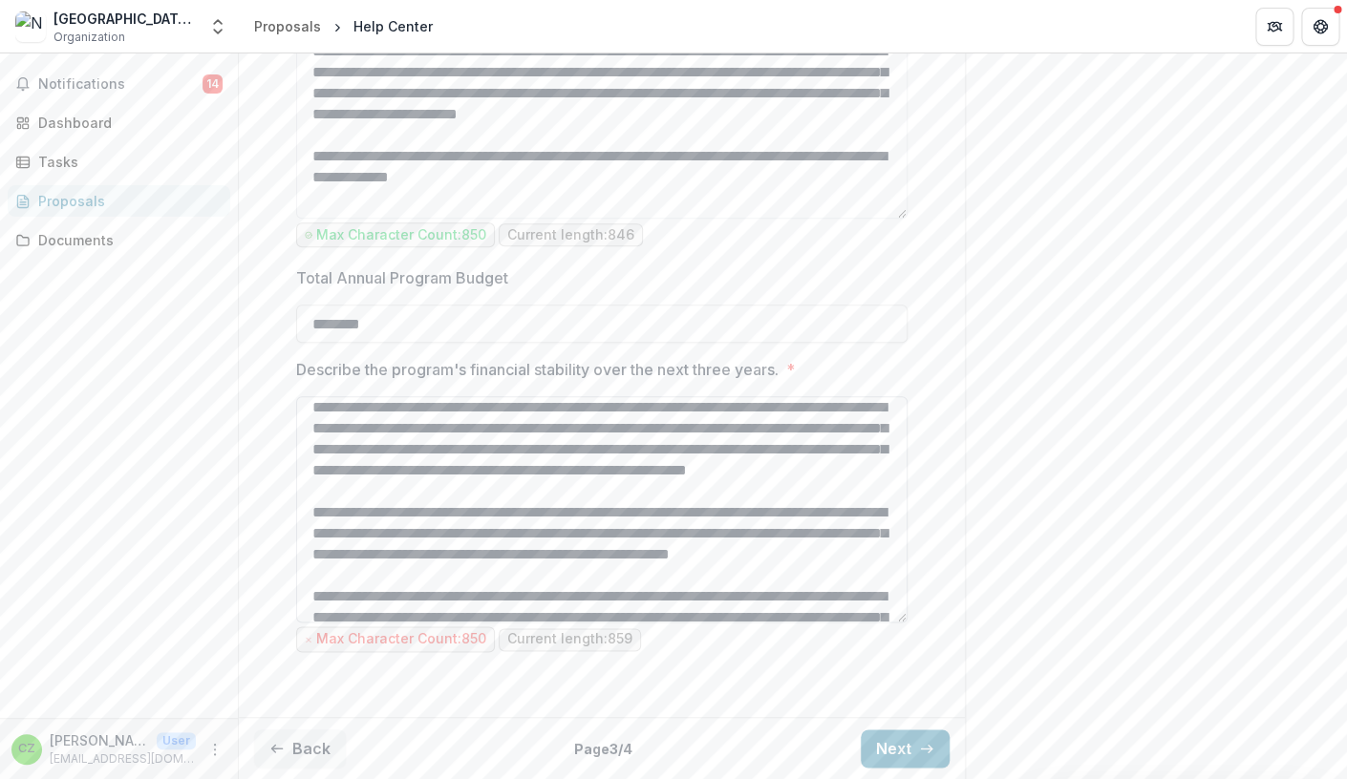
click at [676, 600] on textarea "**********" at bounding box center [601, 509] width 611 height 226
click at [725, 594] on textarea "**********" at bounding box center [601, 509] width 611 height 226
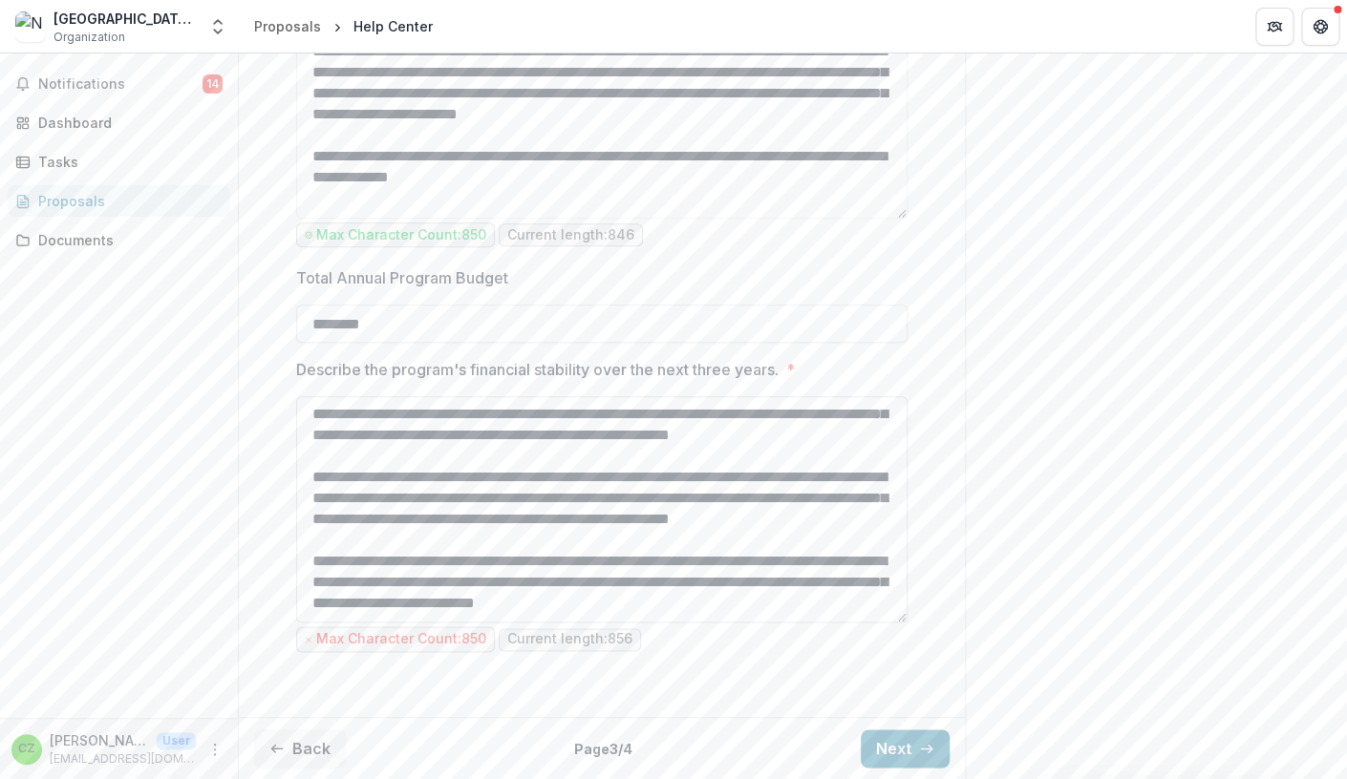
scroll to position [85, 0]
click at [315, 623] on textarea "**********" at bounding box center [601, 509] width 611 height 226
click at [437, 623] on textarea "**********" at bounding box center [601, 509] width 611 height 226
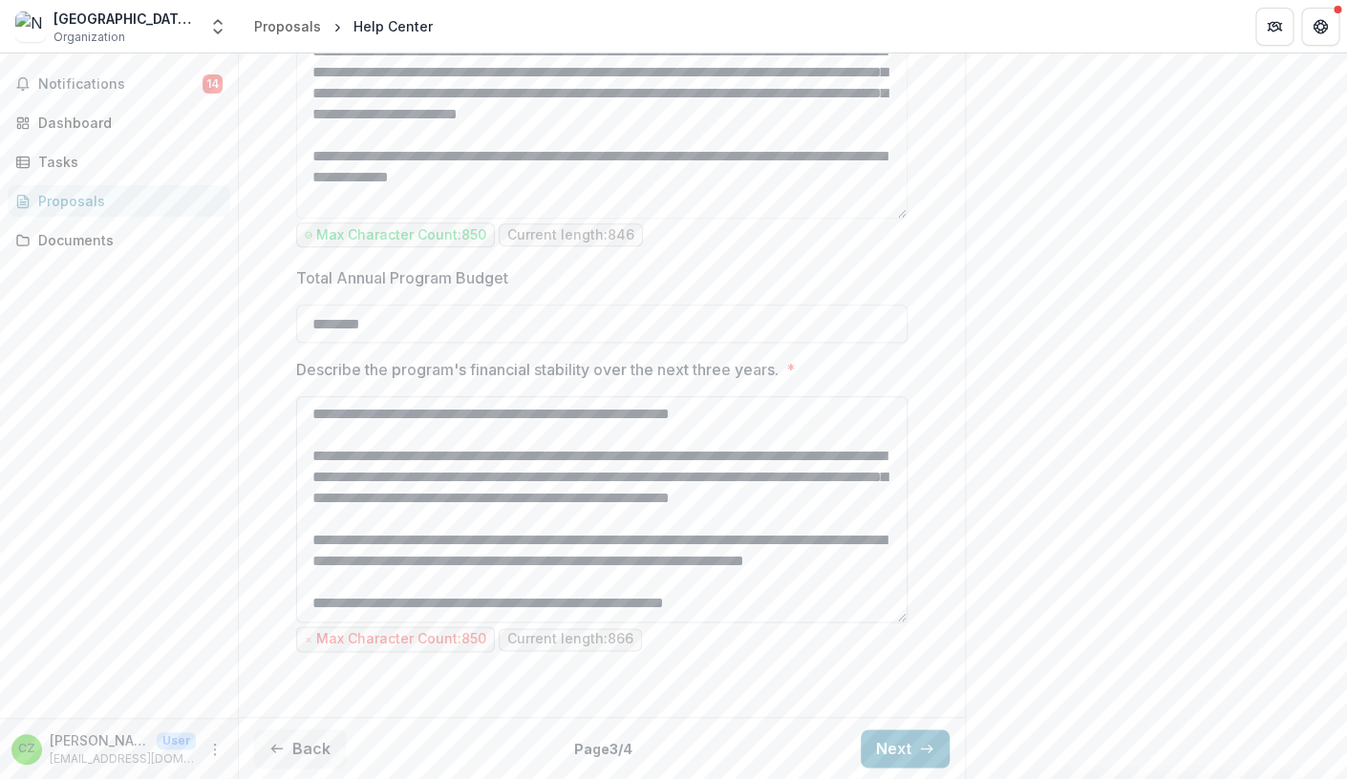
scroll to position [118, 0]
drag, startPoint x: 749, startPoint y: 655, endPoint x: 294, endPoint y: 651, distance: 454.6
click at [296, 623] on textarea "**********" at bounding box center [601, 509] width 611 height 226
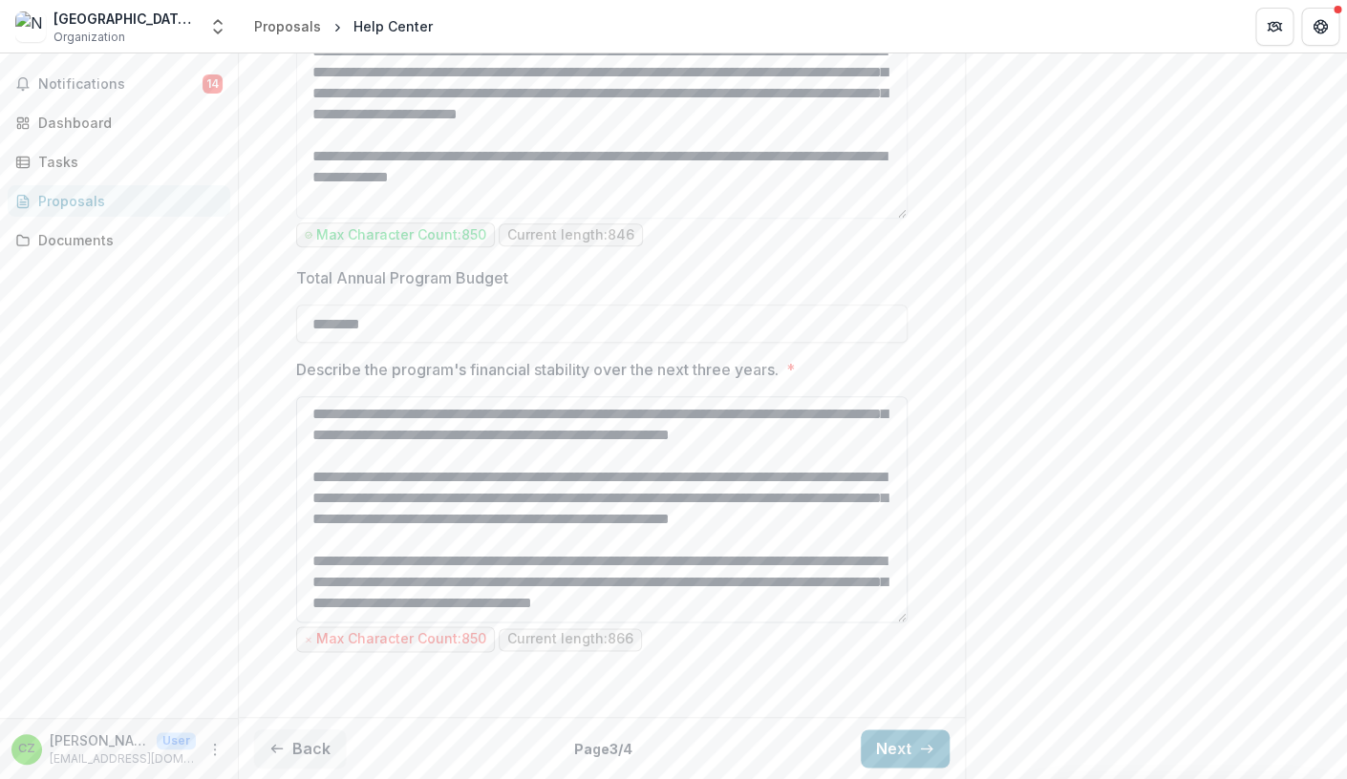
scroll to position [97, 0]
click at [834, 623] on textarea "**********" at bounding box center [601, 509] width 611 height 226
drag, startPoint x: 466, startPoint y: 604, endPoint x: 436, endPoint y: 585, distance: 35.2
click at [436, 585] on textarea "**********" at bounding box center [601, 509] width 611 height 226
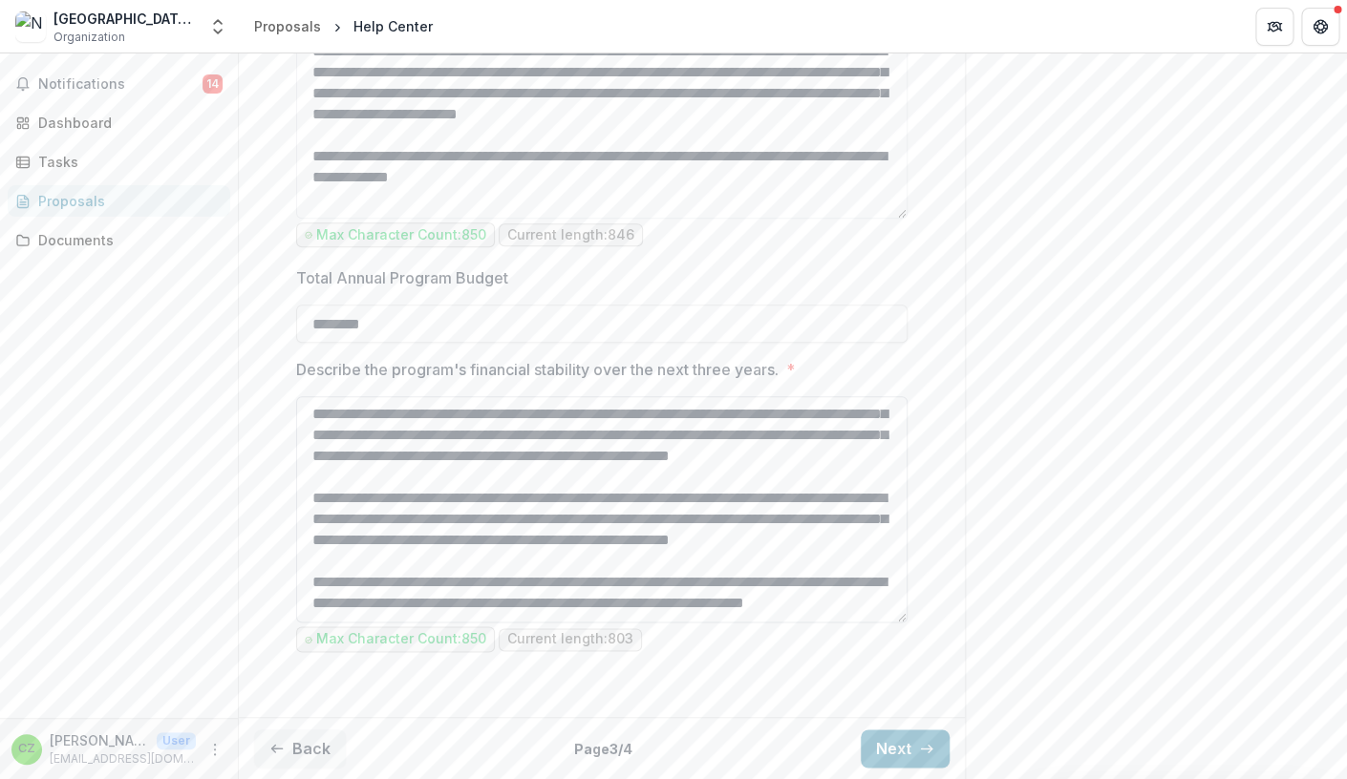
scroll to position [85, 0]
click at [477, 585] on textarea "**********" at bounding box center [601, 509] width 611 height 226
click at [447, 606] on textarea "**********" at bounding box center [601, 509] width 611 height 226
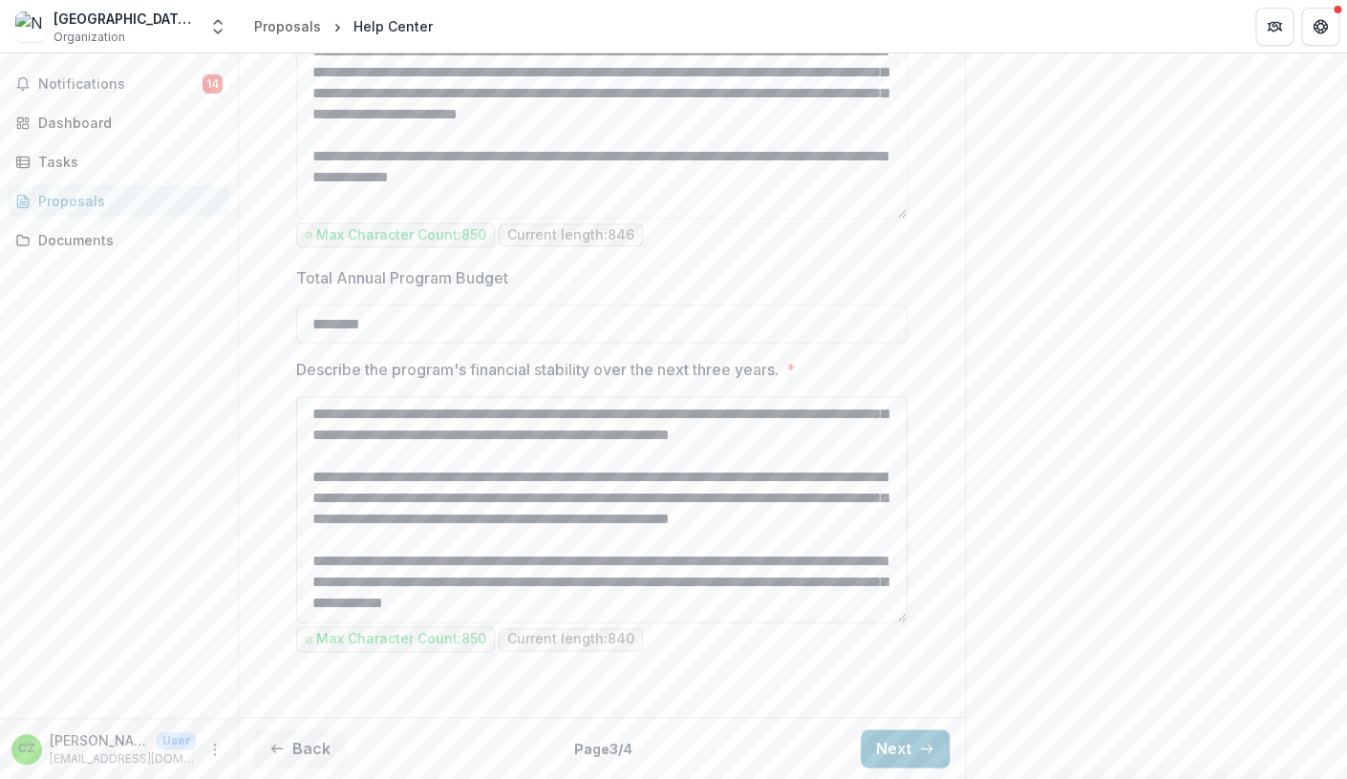
click at [581, 608] on textarea "**********" at bounding box center [601, 509] width 611 height 226
click at [718, 613] on textarea "**********" at bounding box center [601, 509] width 611 height 226
type textarea "**********"
click at [906, 750] on button "Next" at bounding box center [905, 749] width 89 height 38
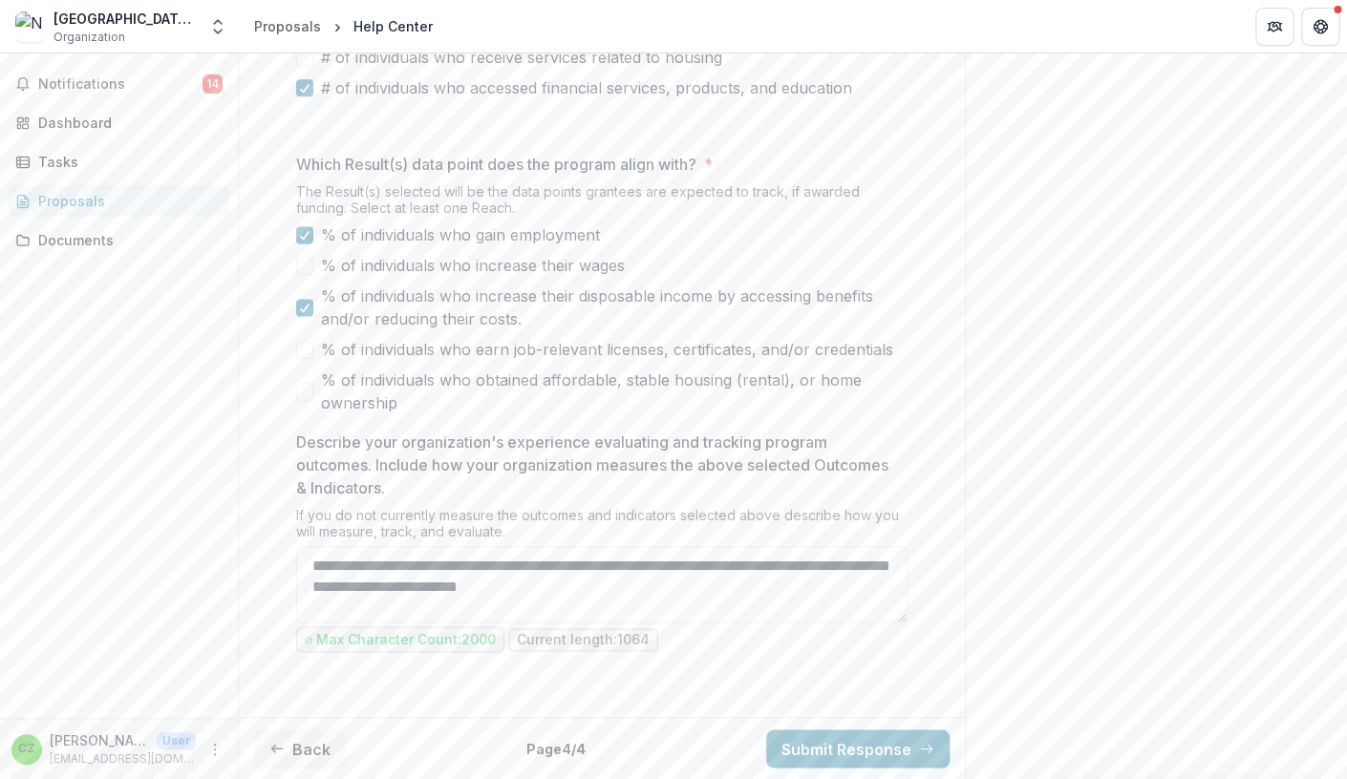
scroll to position [990, 0]
click at [308, 274] on span at bounding box center [304, 265] width 17 height 17
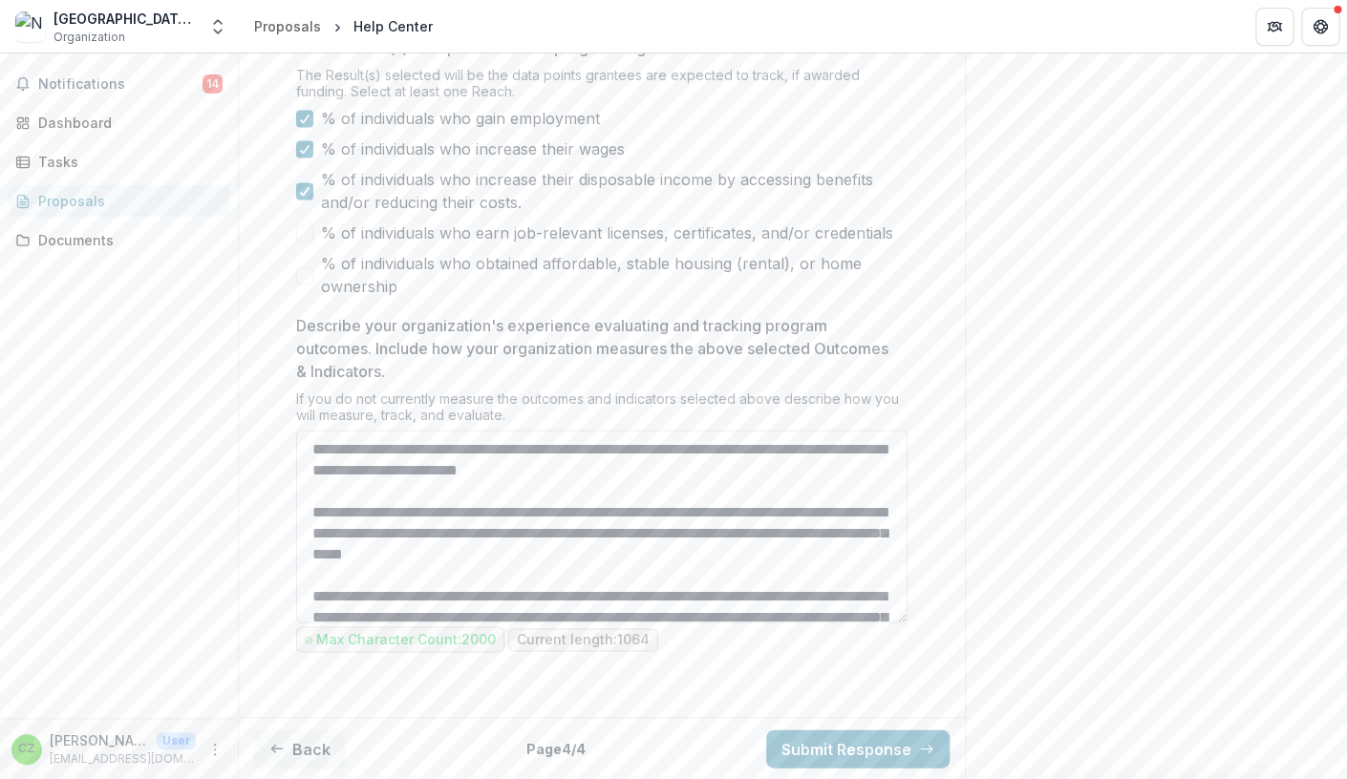
drag, startPoint x: 899, startPoint y: 614, endPoint x: 917, endPoint y: 743, distance: 130.2
click at [907, 623] on textarea "Describe your organization's experience evaluating and tracking program outcome…" at bounding box center [601, 526] width 611 height 193
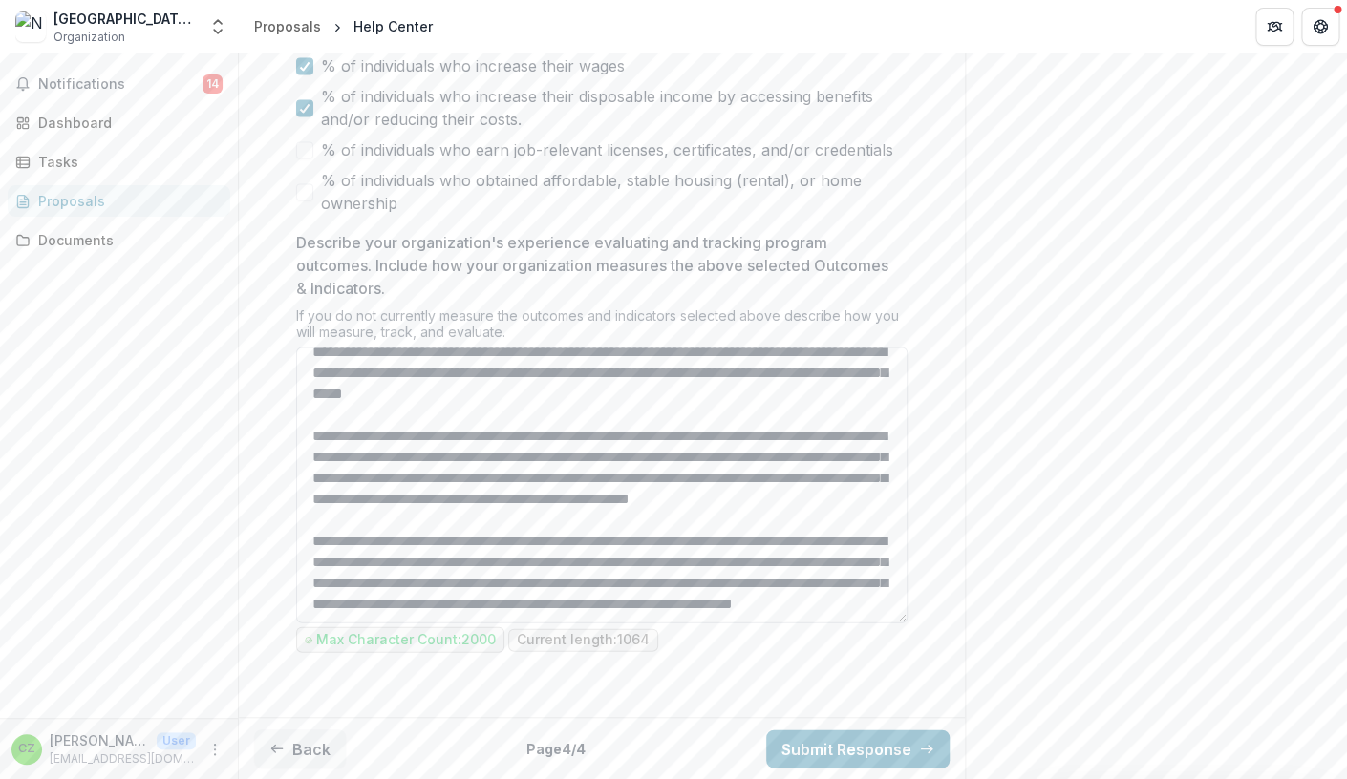
scroll to position [119, 0]
drag, startPoint x: 903, startPoint y: 620, endPoint x: 907, endPoint y: 690, distance: 69.9
click at [907, 623] on textarea "Describe your organization's experience evaluating and tracking program outcome…" at bounding box center [601, 485] width 611 height 276
click at [434, 563] on textarea "Describe your organization's experience evaluating and tracking program outcome…" at bounding box center [601, 485] width 611 height 276
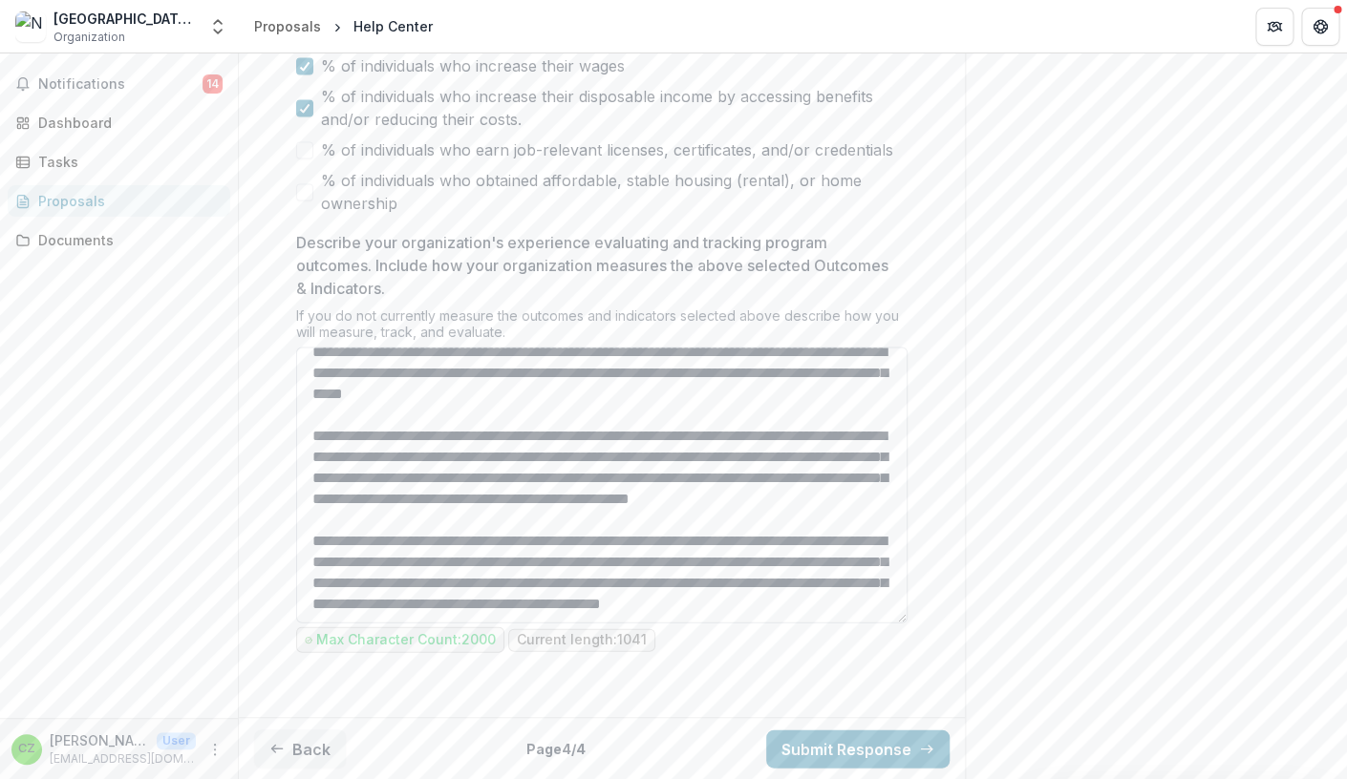
click at [618, 623] on textarea "Describe your organization's experience evaluating and tracking program outcome…" at bounding box center [601, 485] width 611 height 276
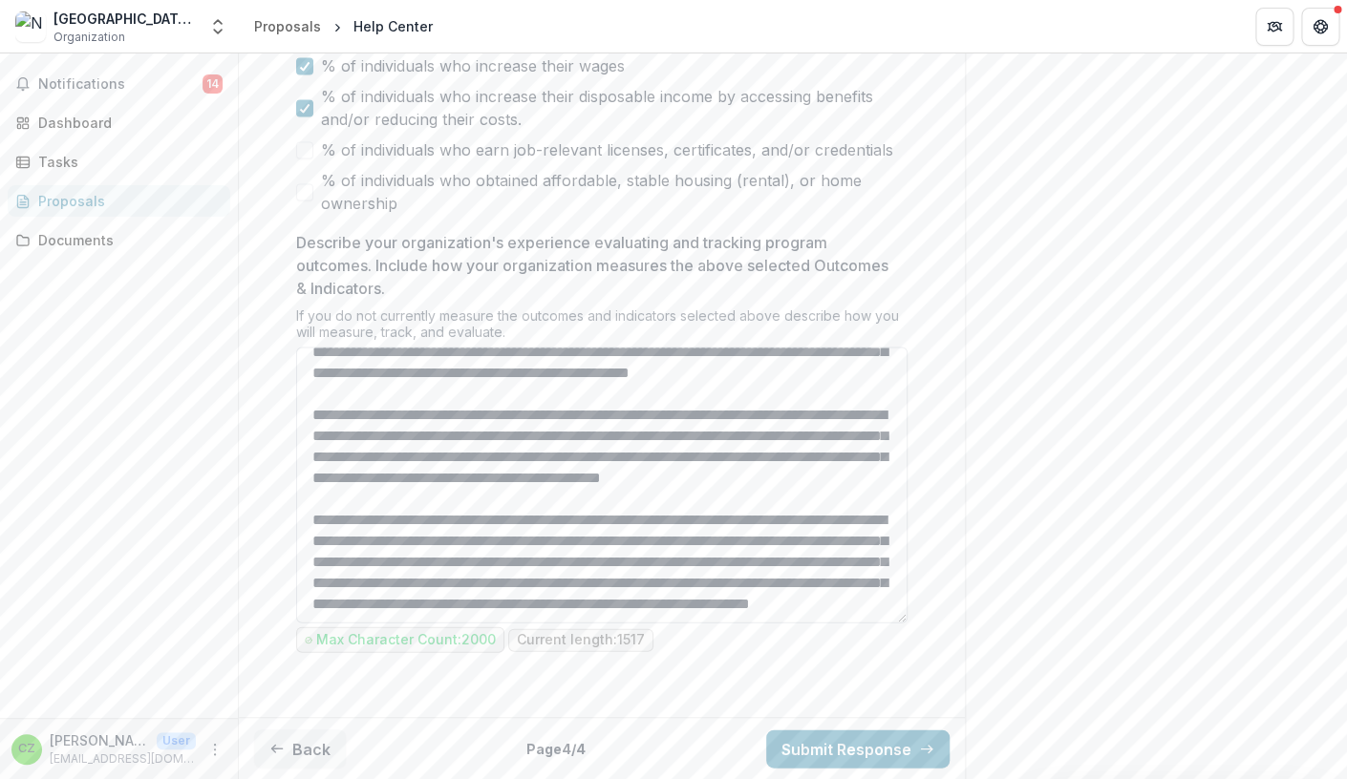
scroll to position [279, 0]
click at [707, 612] on textarea "Describe your organization's experience evaluating and tracking program outcome…" at bounding box center [601, 485] width 611 height 276
click at [457, 623] on textarea "Describe your organization's experience evaluating and tracking program outcome…" at bounding box center [601, 485] width 611 height 276
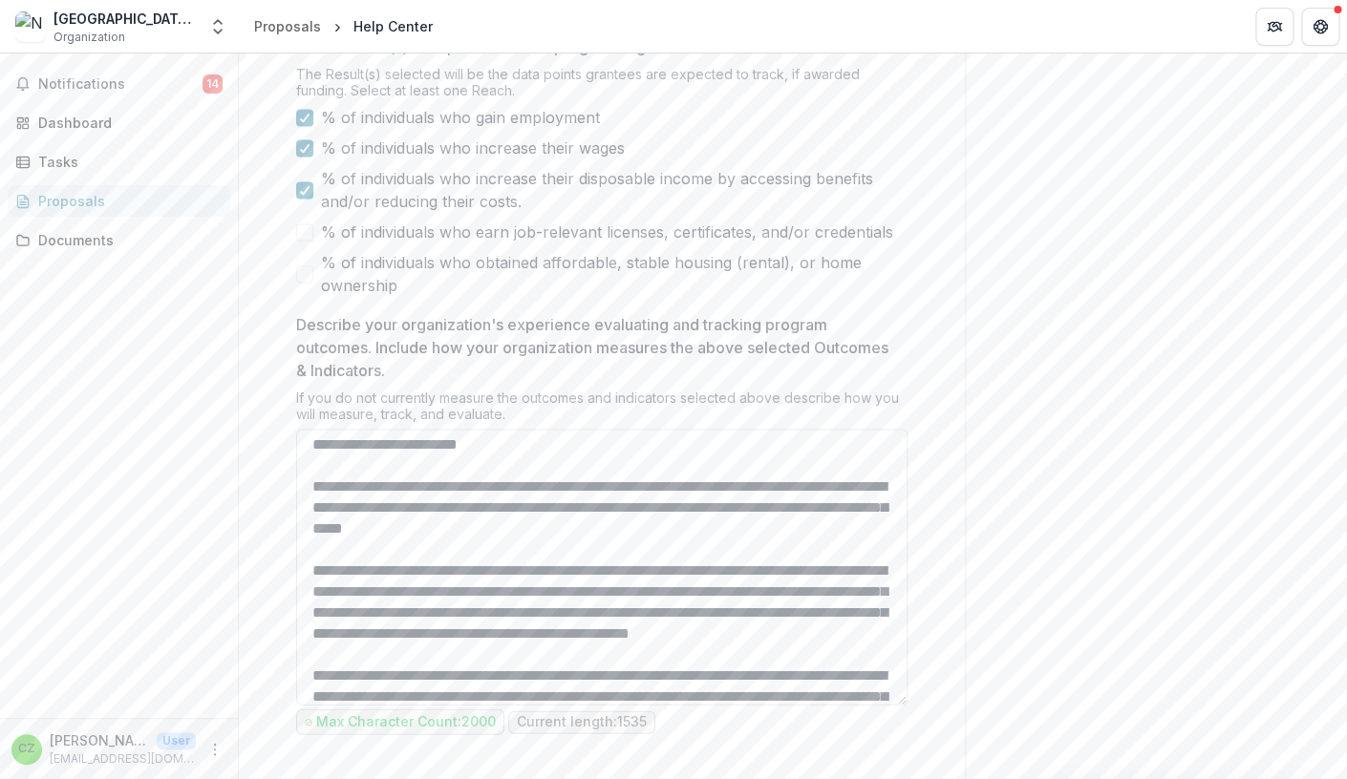
scroll to position [0, 0]
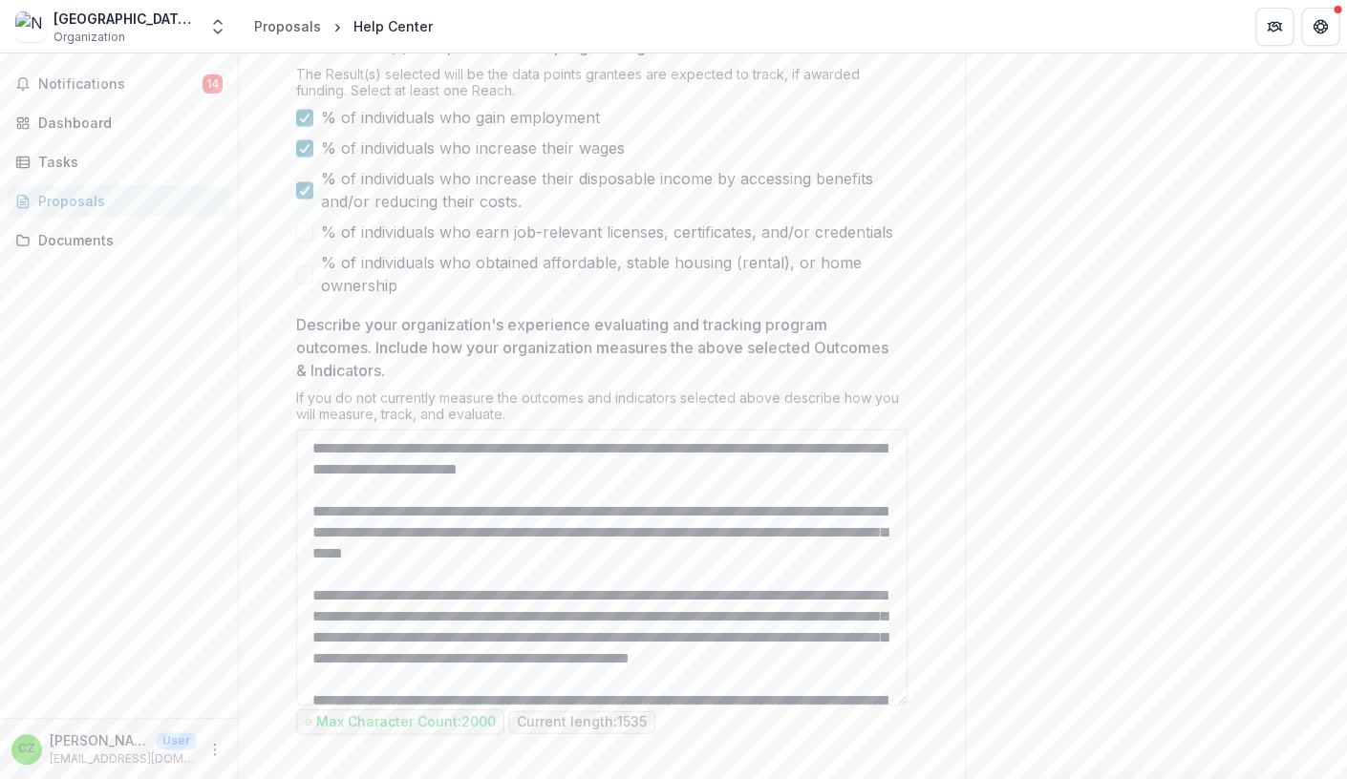
click at [669, 705] on textarea "Describe your organization's experience evaluating and tracking program outcome…" at bounding box center [601, 567] width 611 height 276
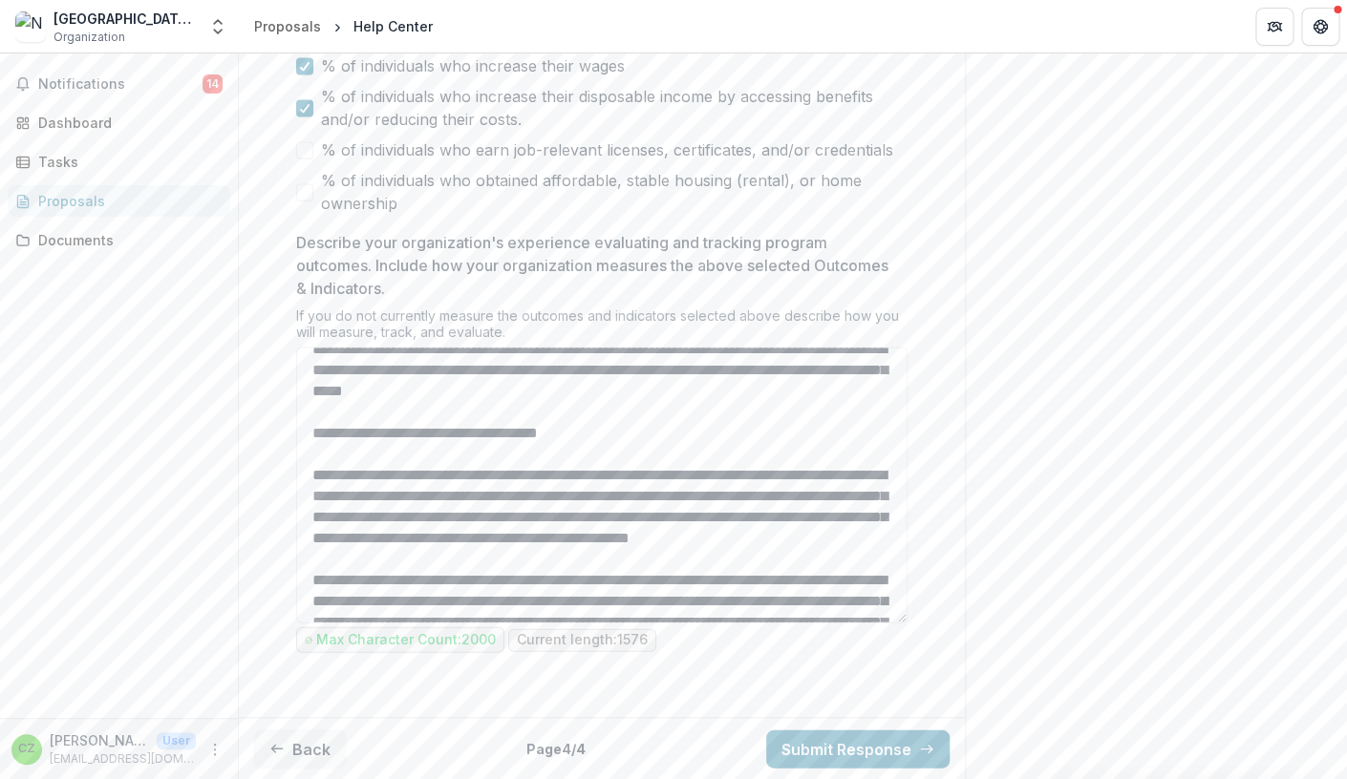
scroll to position [1181, 0]
click at [614, 595] on textarea "Describe your organization's experience evaluating and tracking program outcome…" at bounding box center [601, 485] width 611 height 276
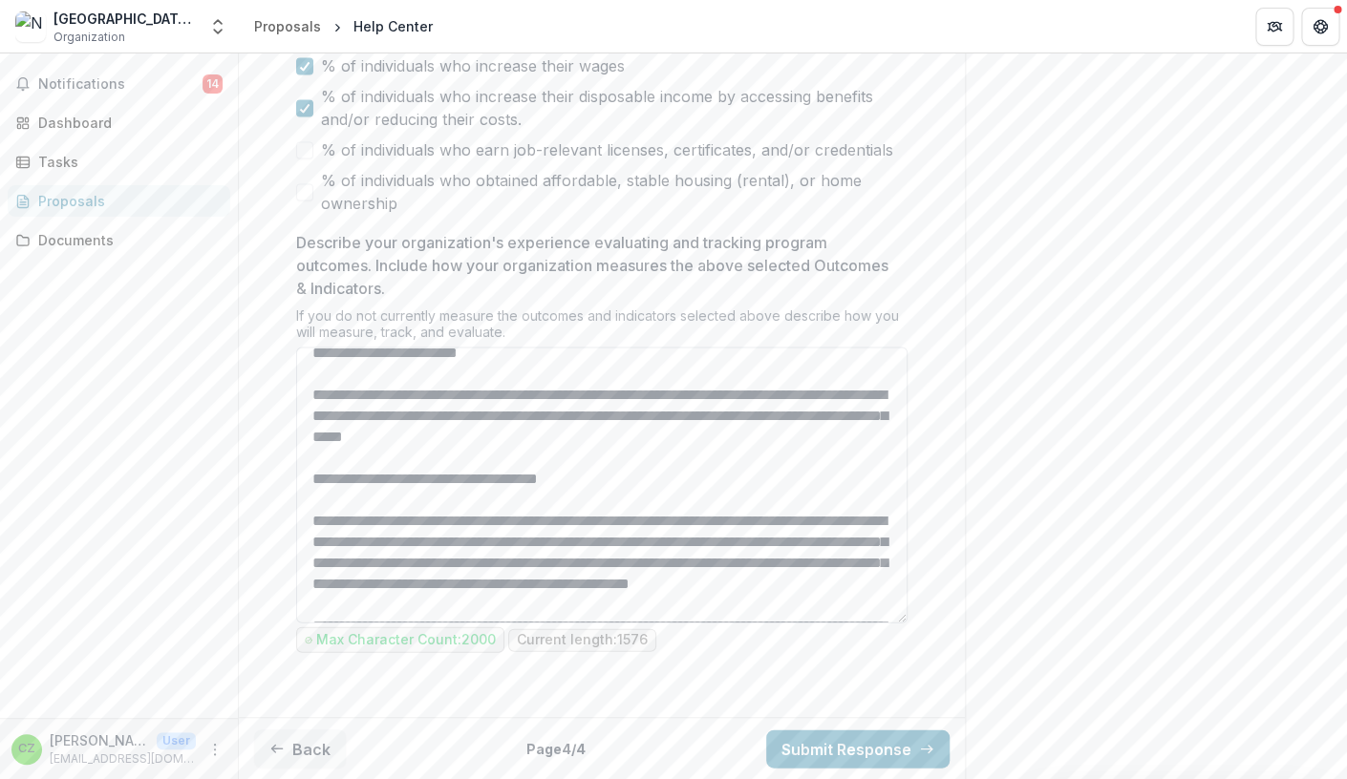
scroll to position [0, 0]
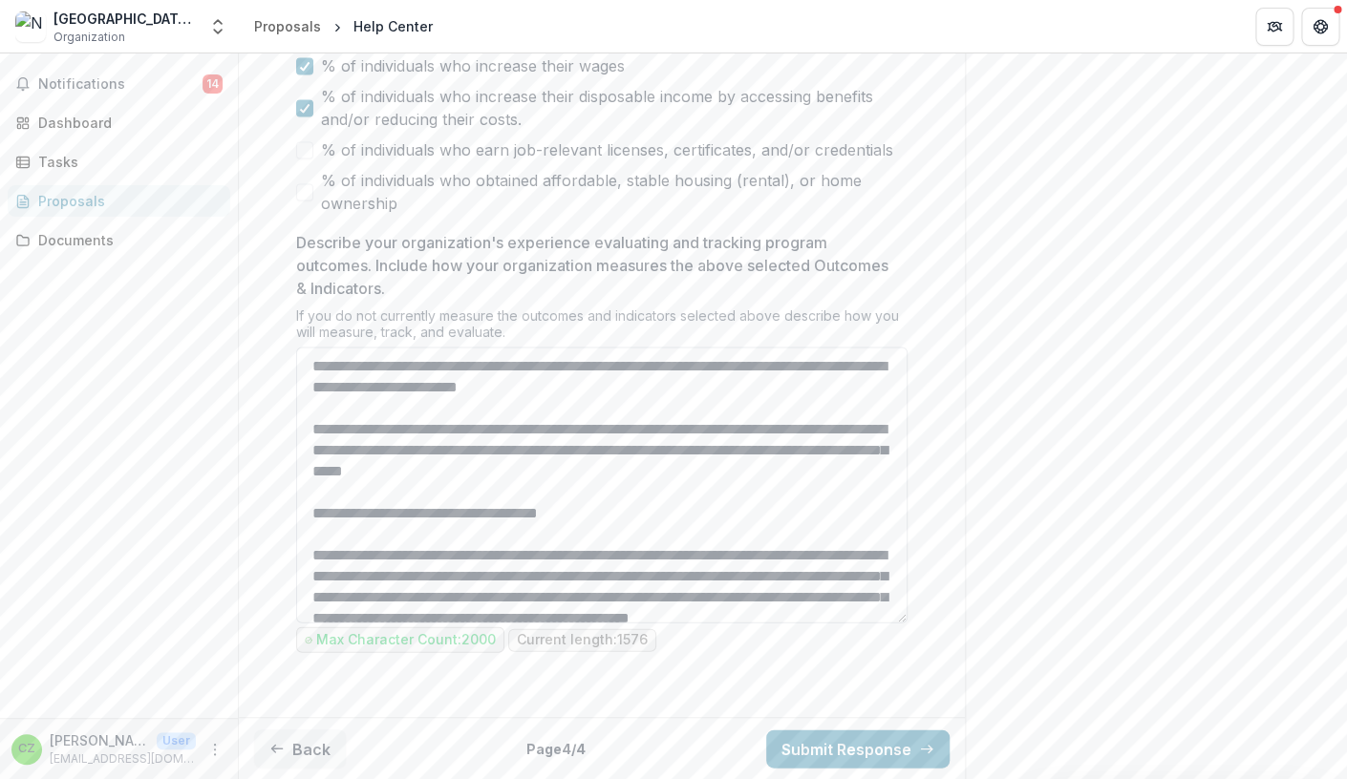
click at [610, 623] on textarea "Describe your organization's experience evaluating and tracking program outcome…" at bounding box center [601, 485] width 611 height 276
drag, startPoint x: 666, startPoint y: 525, endPoint x: 290, endPoint y: 492, distance: 376.8
click at [296, 492] on textarea "Describe your organization's experience evaluating and tracking program outcome…" at bounding box center [601, 485] width 611 height 276
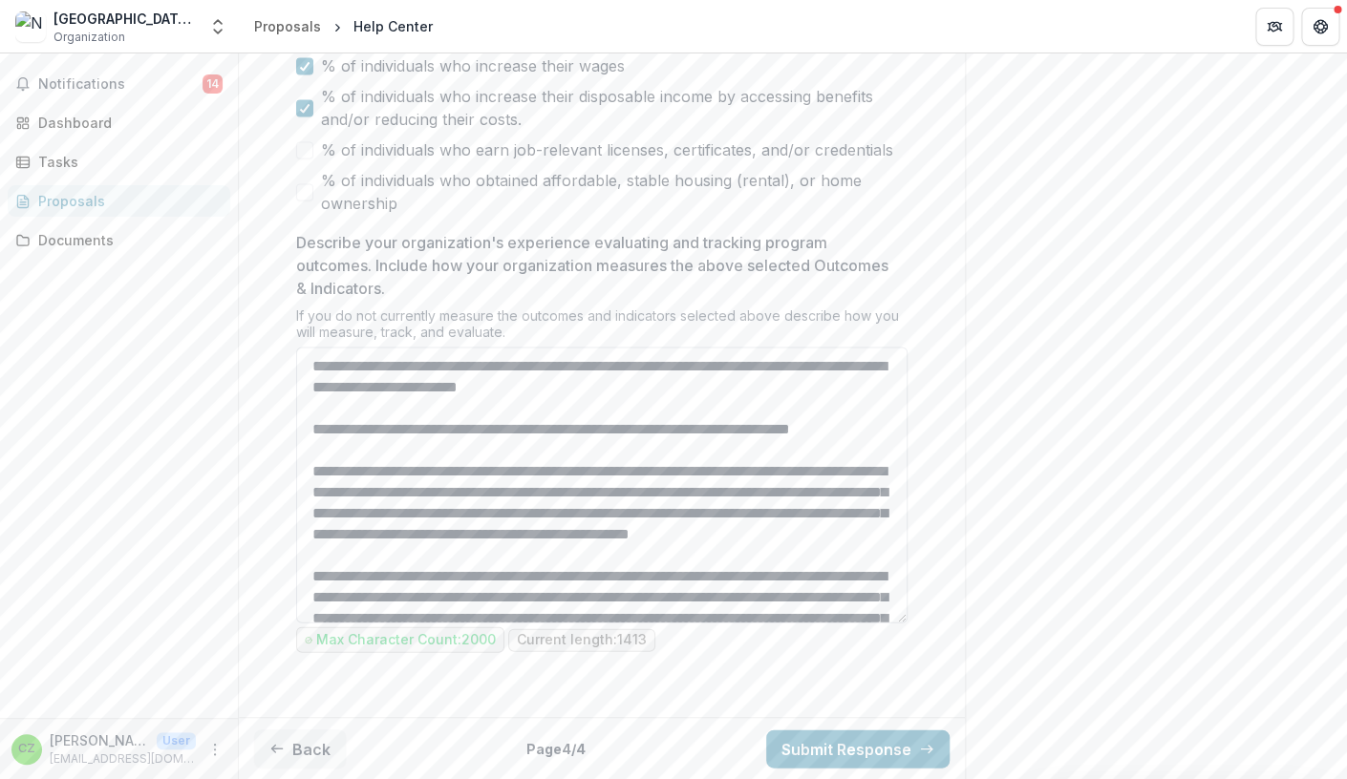
click at [324, 478] on textarea "Describe your organization's experience evaluating and tracking program outcome…" at bounding box center [601, 485] width 611 height 276
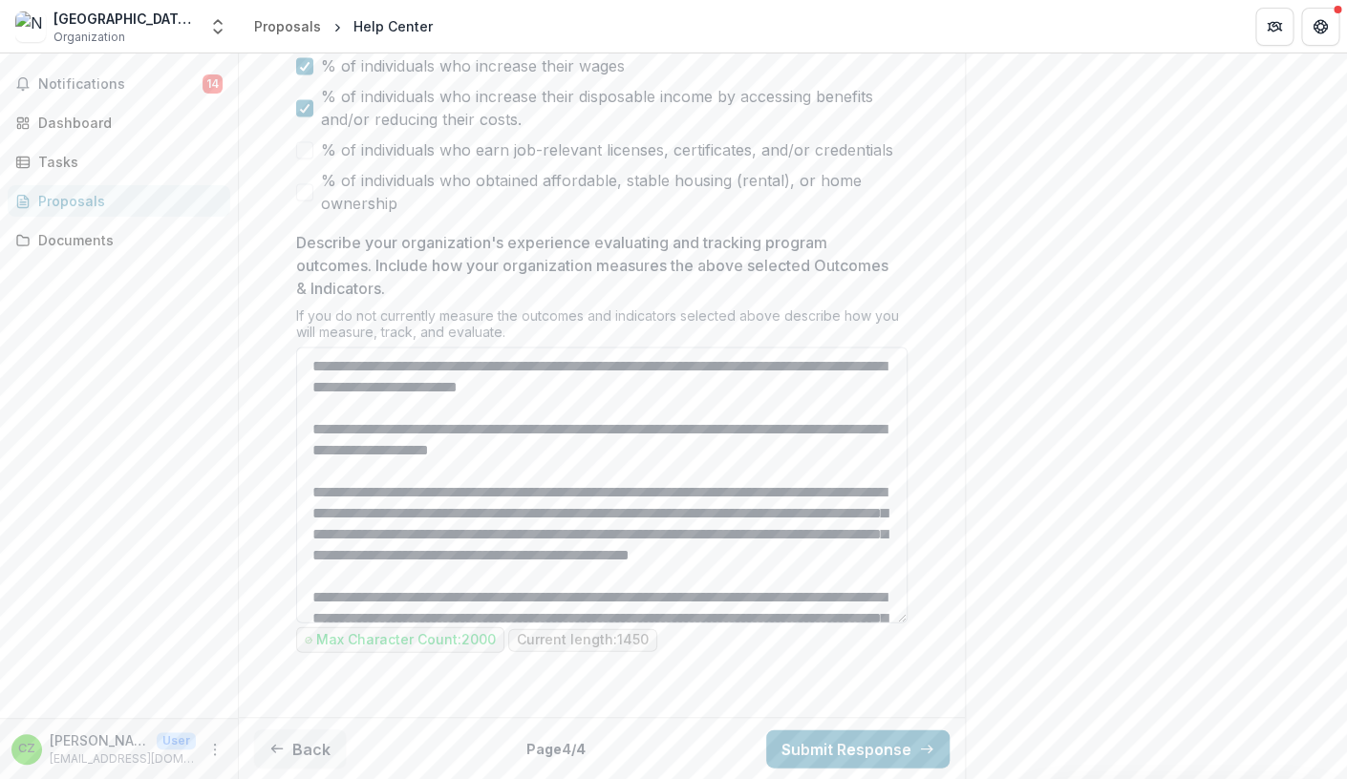
click at [747, 481] on textarea "Describe your organization's experience evaluating and tracking program outcome…" at bounding box center [601, 485] width 611 height 276
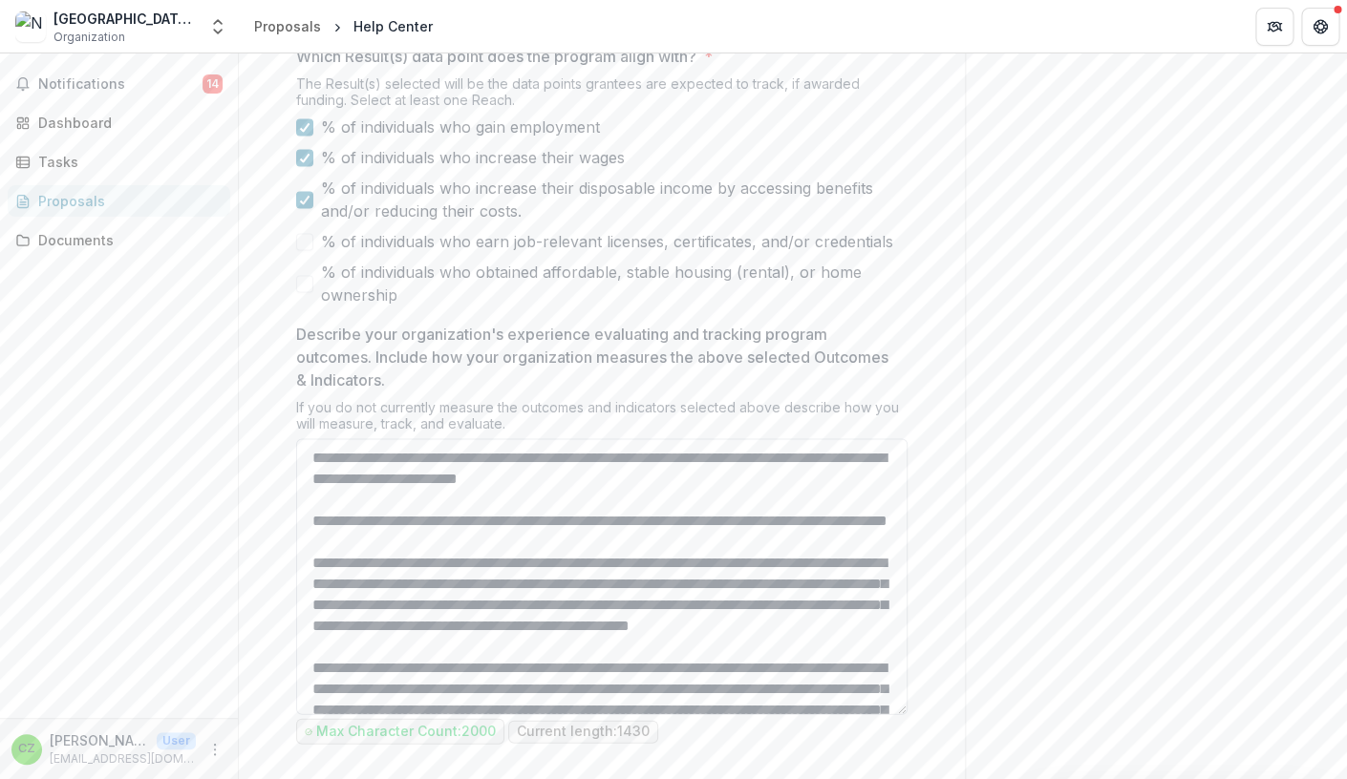
scroll to position [1065, 0]
click at [734, 701] on textarea "Describe your organization's experience evaluating and tracking program outcome…" at bounding box center [601, 578] width 611 height 276
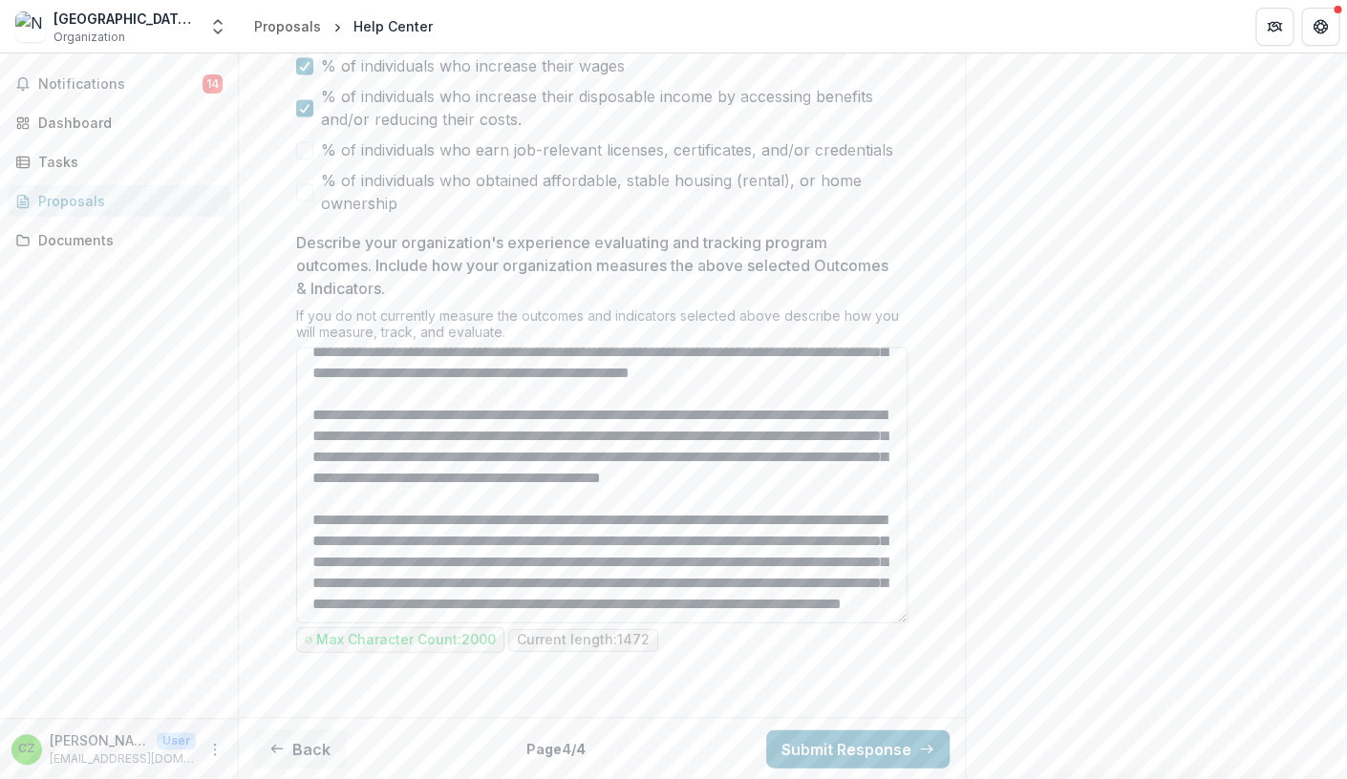
scroll to position [1308, 0]
click at [437, 623] on textarea "Describe your organization's experience evaluating and tracking program outcome…" at bounding box center [601, 485] width 611 height 276
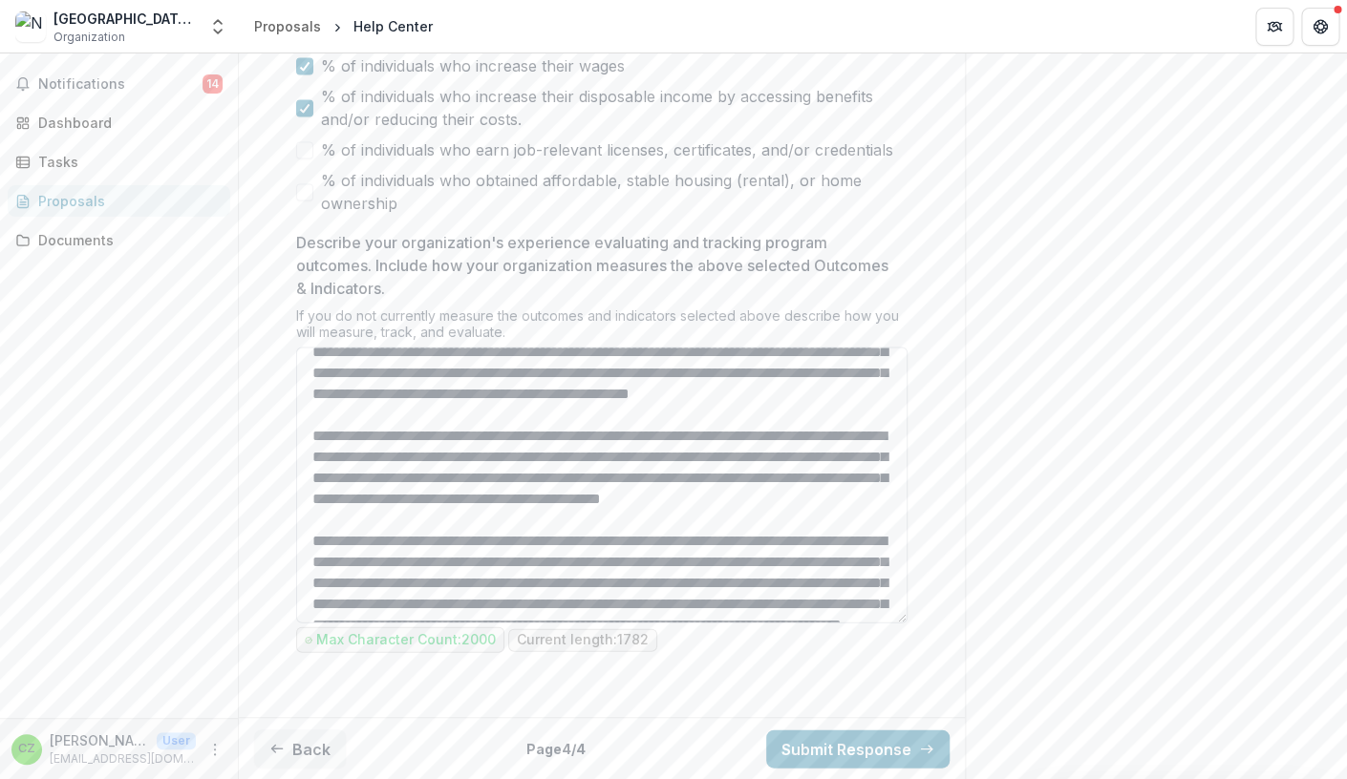
scroll to position [181, 0]
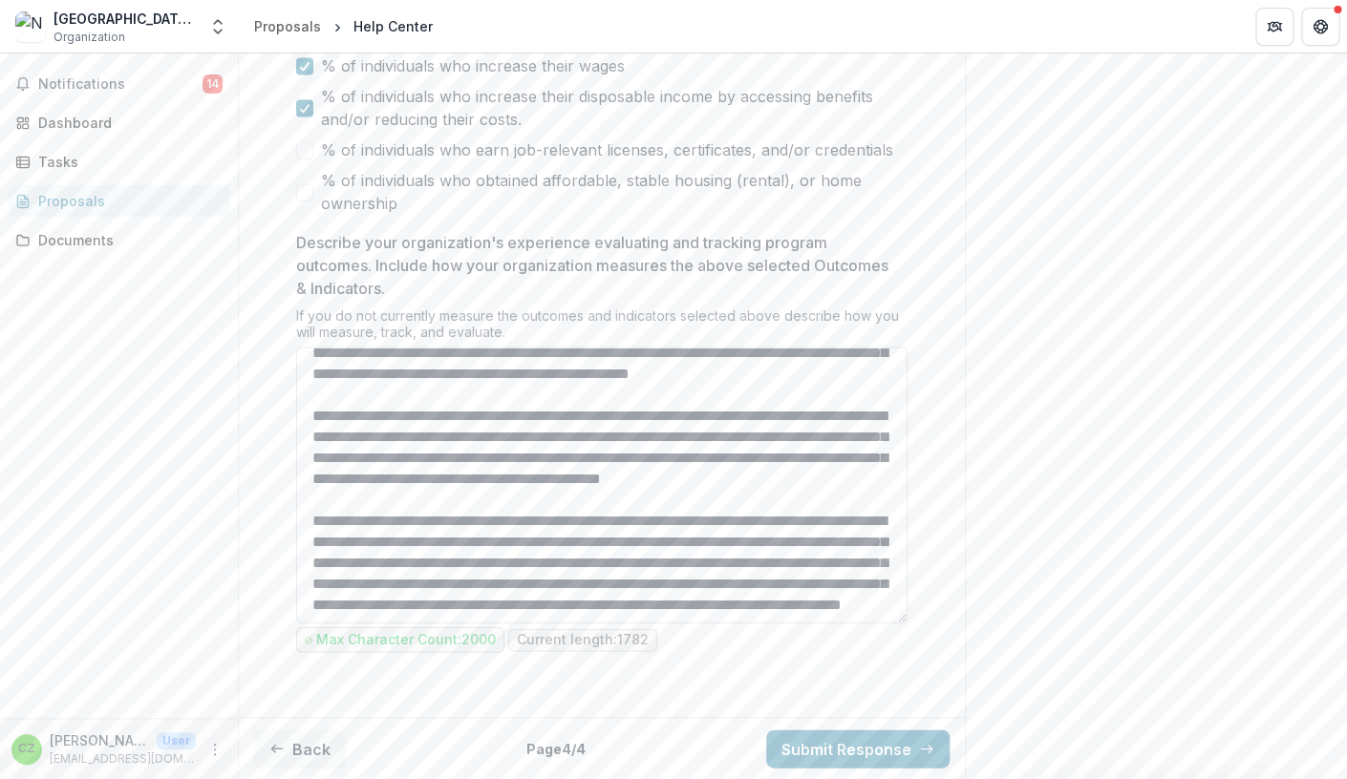
click at [846, 463] on textarea "Describe your organization's experience evaluating and tracking program outcome…" at bounding box center [601, 485] width 611 height 276
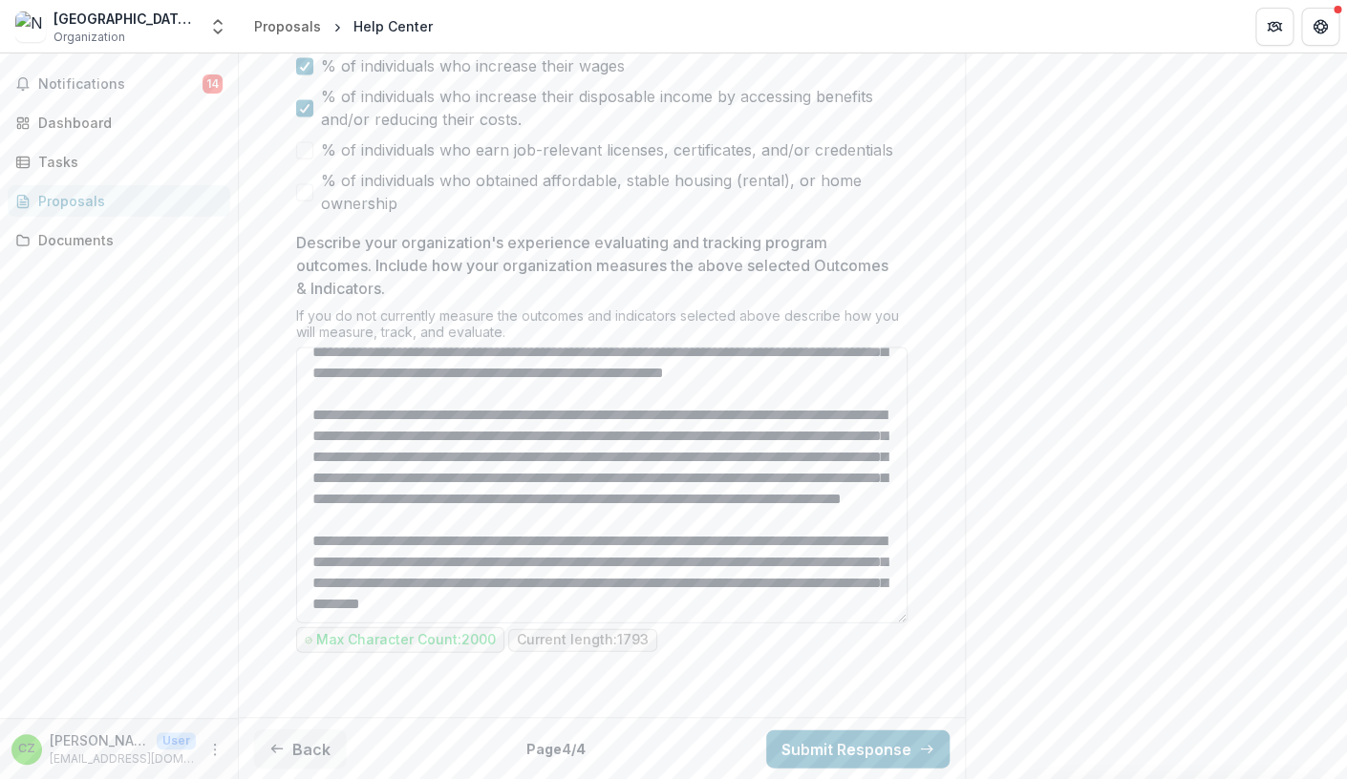
scroll to position [393, 0]
click at [568, 520] on textarea "Describe your organization's experience evaluating and tracking program outcome…" at bounding box center [601, 485] width 611 height 276
click at [455, 614] on textarea "Describe your organization's experience evaluating and tracking program outcome…" at bounding box center [601, 485] width 611 height 276
click at [500, 623] on textarea "Describe your organization's experience evaluating and tracking program outcome…" at bounding box center [601, 485] width 611 height 276
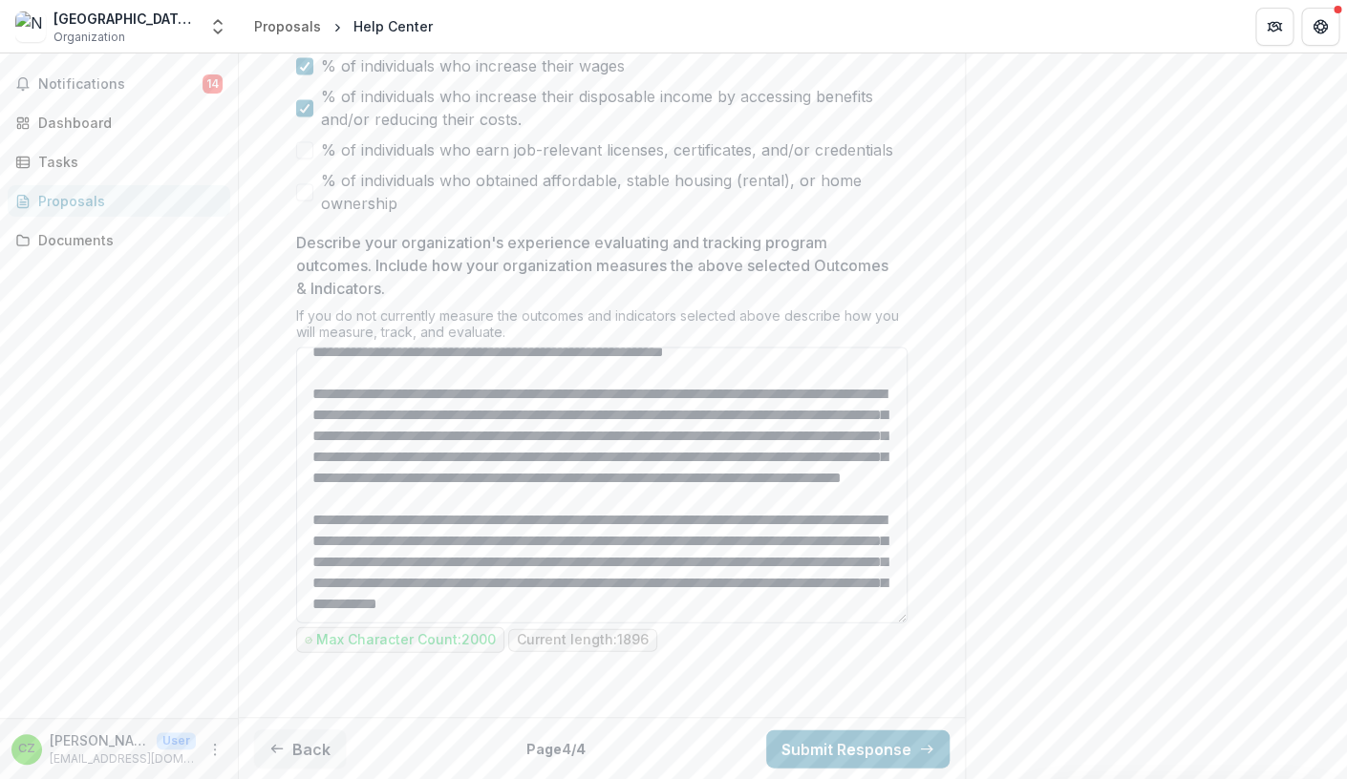
click at [362, 623] on textarea "Describe your organization's experience evaluating and tracking program outcome…" at bounding box center [601, 485] width 611 height 276
click at [848, 619] on textarea "Describe your organization's experience evaluating and tracking program outcome…" at bounding box center [601, 485] width 611 height 276
click at [554, 623] on textarea "Describe your organization's experience evaluating and tracking program outcome…" at bounding box center [601, 485] width 611 height 276
click at [480, 615] on textarea "Describe your organization's experience evaluating and tracking program outcome…" at bounding box center [601, 485] width 611 height 276
click at [754, 617] on textarea "Describe your organization's experience evaluating and tracking program outcome…" at bounding box center [601, 485] width 611 height 276
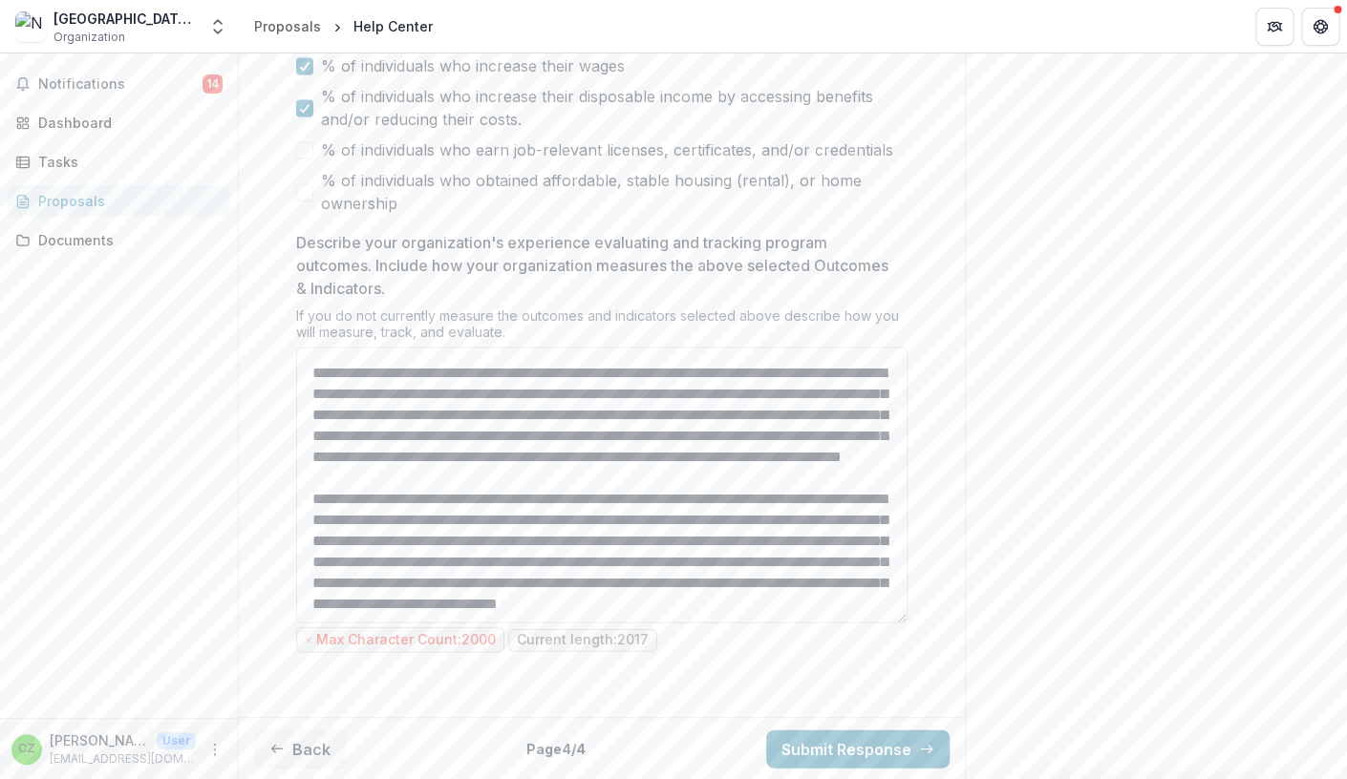
scroll to position [435, 0]
drag, startPoint x: 745, startPoint y: 610, endPoint x: 809, endPoint y: 627, distance: 66.3
click at [809, 623] on textarea "Describe your organization's experience evaluating and tracking program outcome…" at bounding box center [601, 485] width 611 height 276
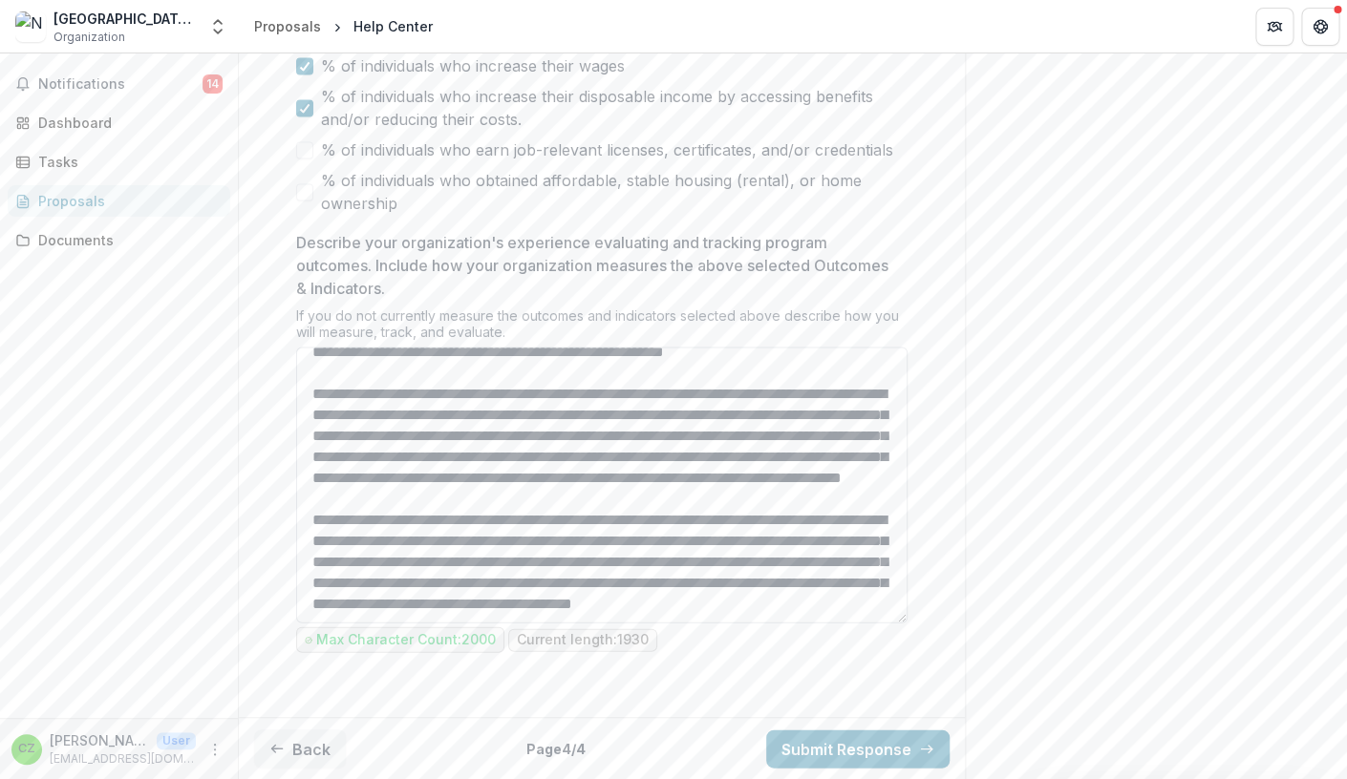
scroll to position [414, 0]
click at [637, 545] on textarea "Describe your organization's experience evaluating and tracking program outcome…" at bounding box center [601, 485] width 611 height 276
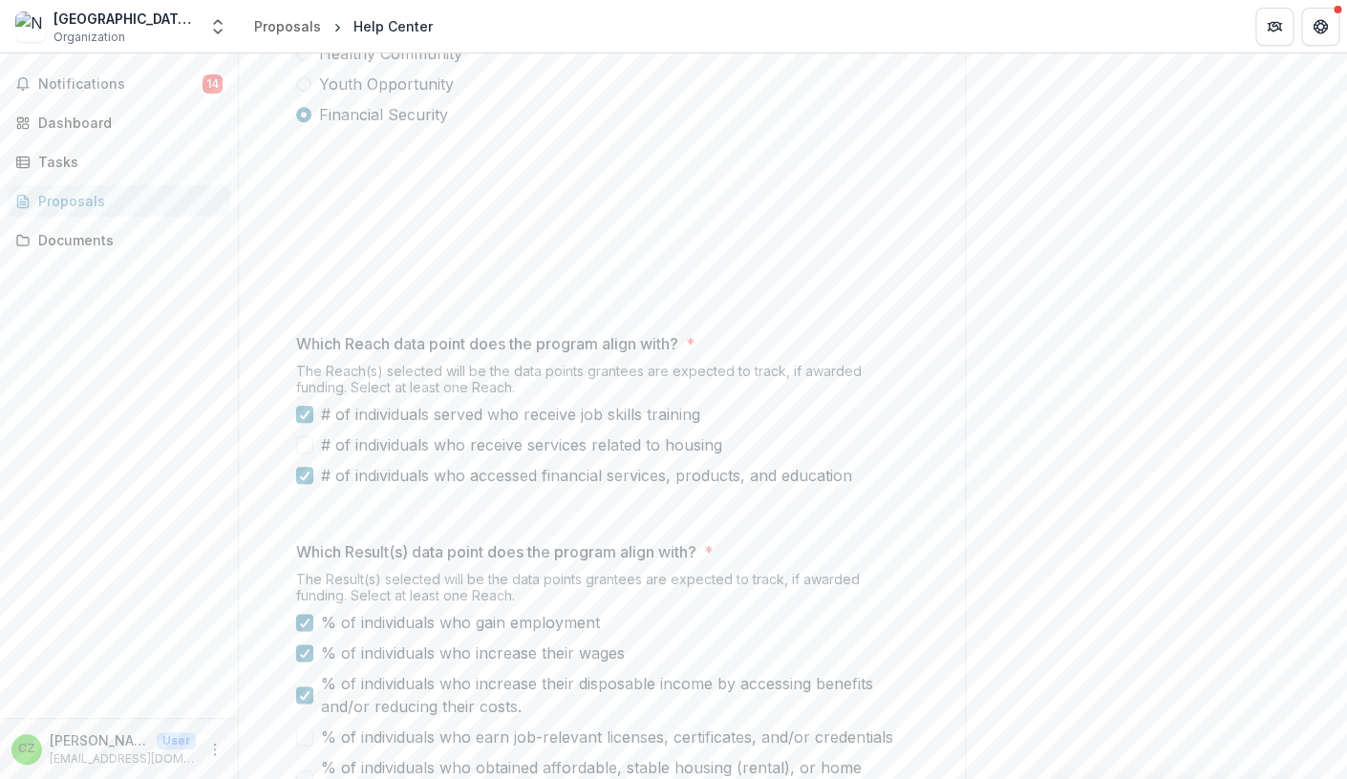
scroll to position [0, 0]
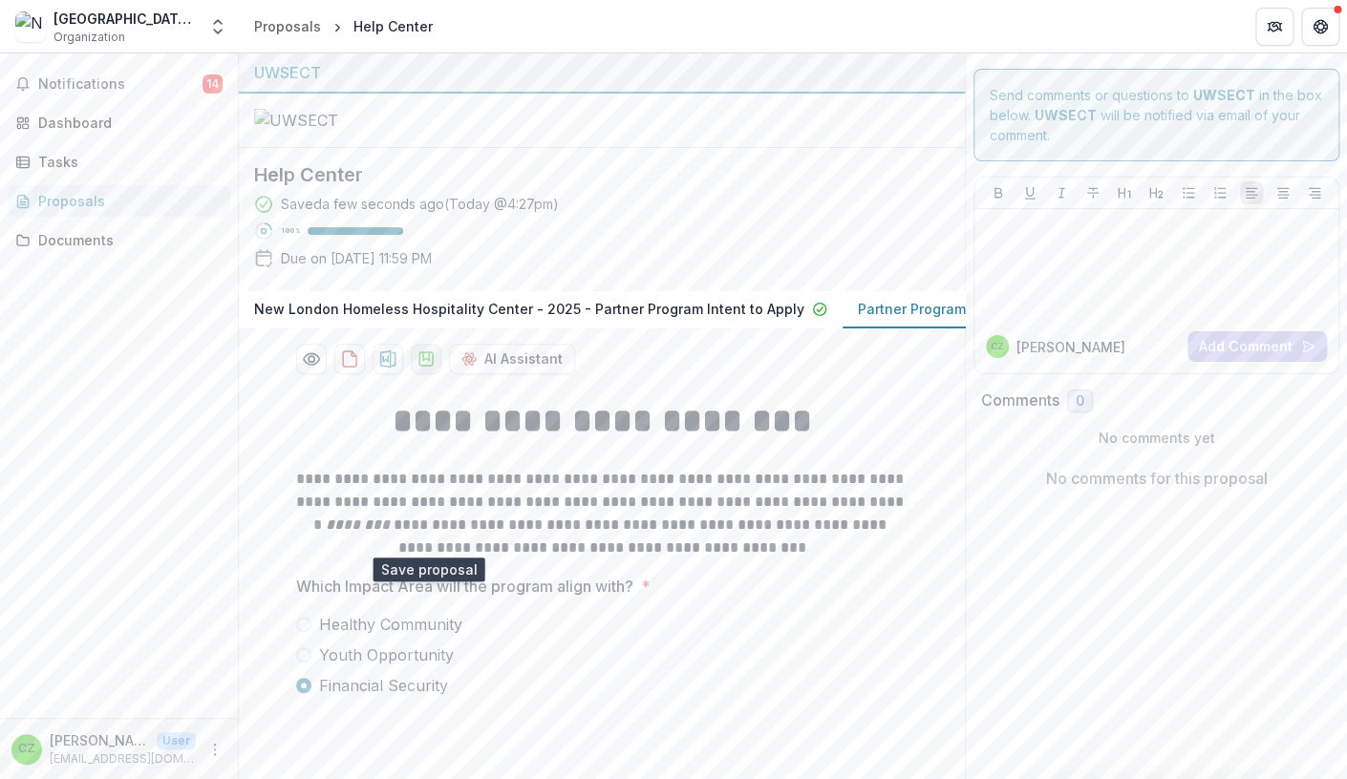
type textarea "**********"
click at [425, 369] on icon "download-proposal" at bounding box center [425, 359] width 19 height 19
click at [217, 746] on icon "More" at bounding box center [214, 749] width 15 height 15
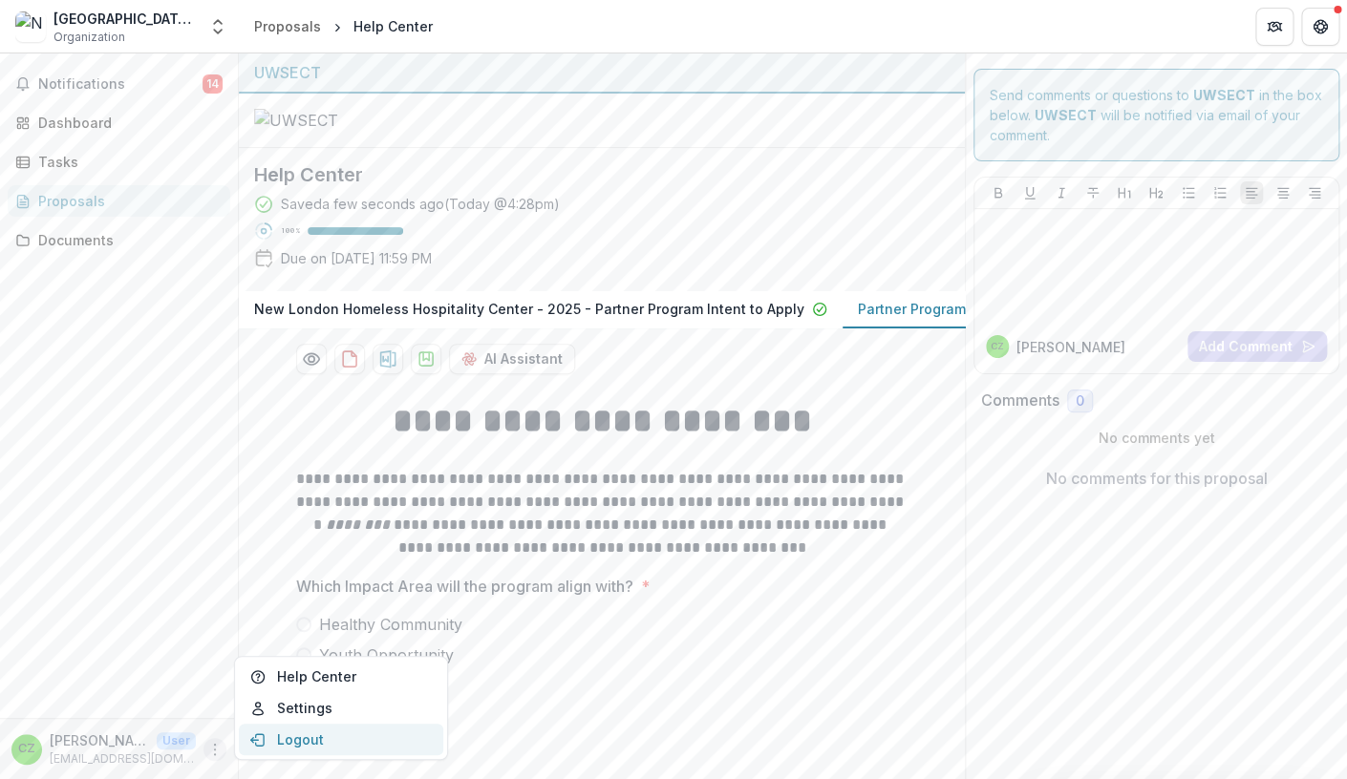
click at [297, 741] on button "Logout" at bounding box center [341, 740] width 204 height 32
